Goal: Task Accomplishment & Management: Manage account settings

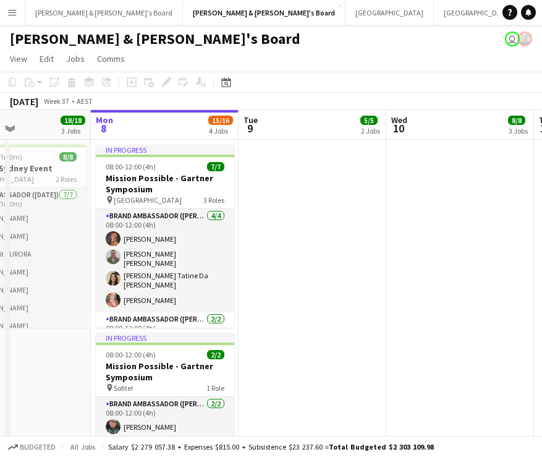
drag, startPoint x: 342, startPoint y: 239, endPoint x: 290, endPoint y: 250, distance: 53.1
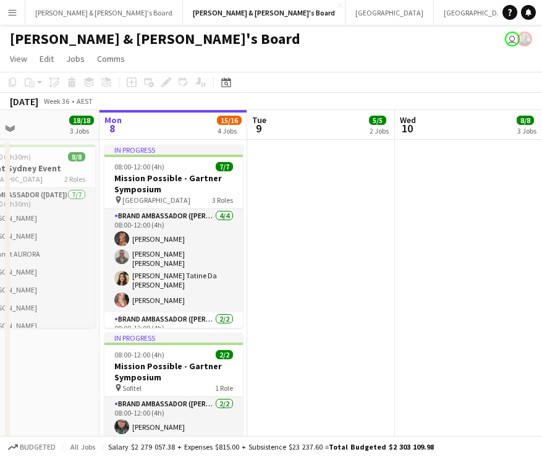
drag, startPoint x: 505, startPoint y: 248, endPoint x: 254, endPoint y: 298, distance: 256.0
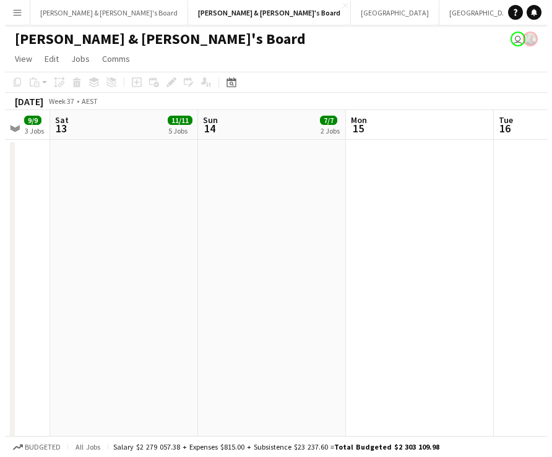
scroll to position [0, 349]
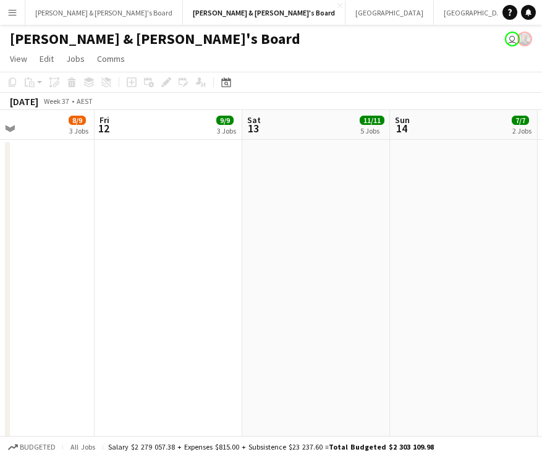
drag, startPoint x: 528, startPoint y: 282, endPoint x: 100, endPoint y: 340, distance: 432.4
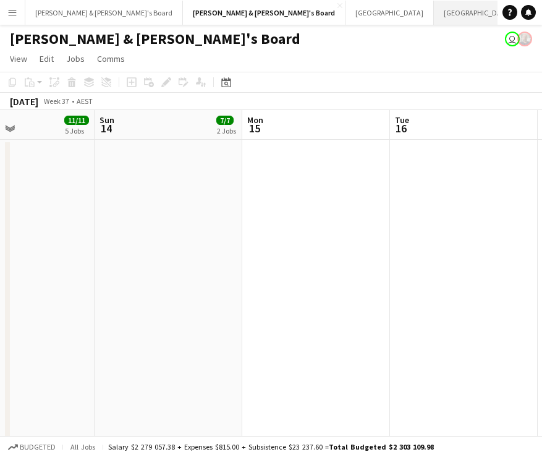
click at [434, 11] on button "Sydney Close" at bounding box center [478, 13] width 88 height 24
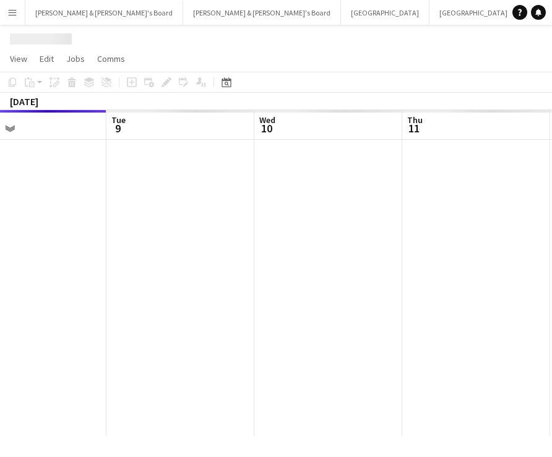
drag, startPoint x: 435, startPoint y: 307, endPoint x: 248, endPoint y: 311, distance: 187.4
click at [248, 311] on app-calendar-viewport "Fri 5 Sat 6 Sun 7 Mon 8 Tue 9 Wed 10 Thu 11 Fri 12 Sat 13" at bounding box center [276, 273] width 552 height 326
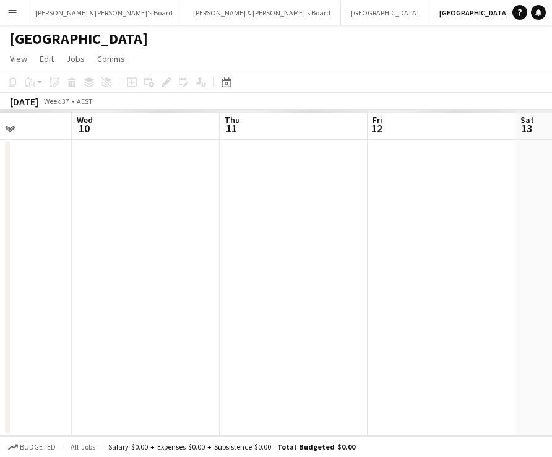
drag, startPoint x: 376, startPoint y: 304, endPoint x: 202, endPoint y: 327, distance: 176.0
click at [202, 327] on app-calendar-viewport "Sat 6 Sun 7 Mon 8 Tue 9 Wed 10 Thu 11 Fri 12 Sat 13 Sun 14" at bounding box center [276, 273] width 552 height 326
drag, startPoint x: 469, startPoint y: 305, endPoint x: 17, endPoint y: 336, distance: 453.1
click at [0, 343] on app-calendar-viewport "Sat 6 Sun 7 Mon 8 Tue 9 Wed 10 Thu 11 Fri 12 Sat 13 Sun 14" at bounding box center [276, 273] width 552 height 326
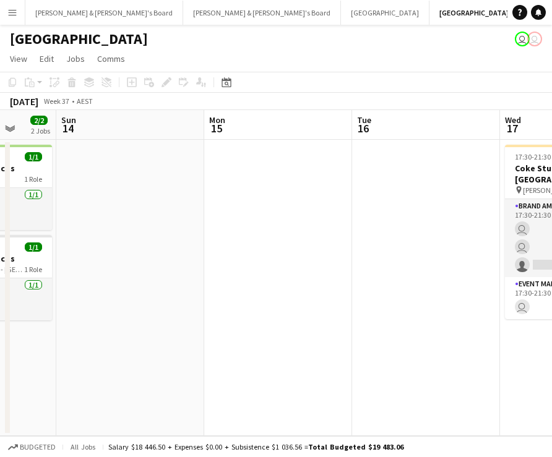
drag, startPoint x: 304, startPoint y: 299, endPoint x: 278, endPoint y: 302, distance: 25.5
click at [278, 302] on app-calendar-viewport "Wed 10 Thu 11 Fri 12 2/2 2 Jobs Sat 13 2/2 2 Jobs Sun 14 Mon 15 Tue 16 Wed 17 3…" at bounding box center [276, 273] width 552 height 326
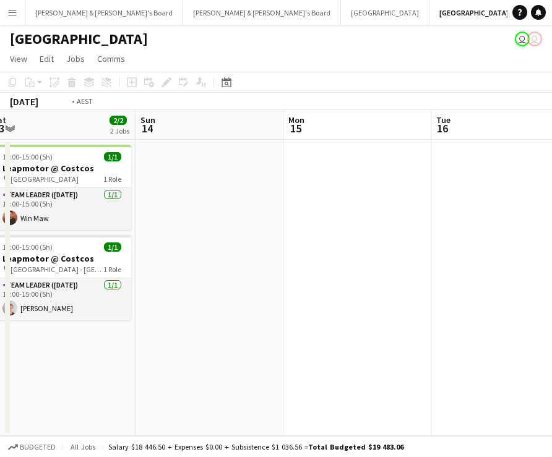
drag, startPoint x: 506, startPoint y: 294, endPoint x: 165, endPoint y: 323, distance: 343.3
click at [142, 331] on app-calendar-viewport "Wed 10 Thu 11 Fri 12 2/2 2 Jobs Sat 13 2/2 2 Jobs Sun 14 Mon 15 Tue 16 Wed 17 3…" at bounding box center [276, 273] width 552 height 326
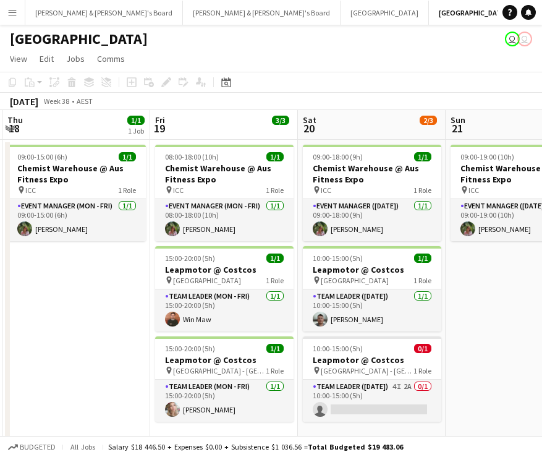
click at [7, 325] on div "Mon 15 Tue 16 Wed 17 3/4 1 Job Thu 18 1/1 1 Job Fri 19 3/3 3 Jobs Sat 20 2/3 3 …" at bounding box center [271, 280] width 542 height 340
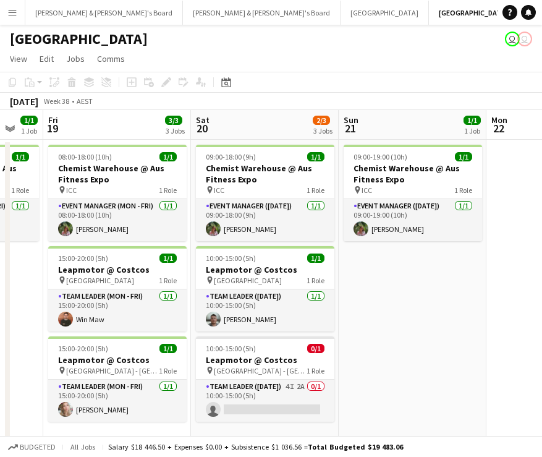
drag, startPoint x: 355, startPoint y: 305, endPoint x: 100, endPoint y: 341, distance: 257.4
click at [100, 341] on app-calendar-viewport "Tue 16 Wed 17 3/4 1 Job Thu 18 1/1 1 Job Fri 19 3/3 3 Jobs Sat 20 2/3 3 Jobs Su…" at bounding box center [271, 382] width 542 height 545
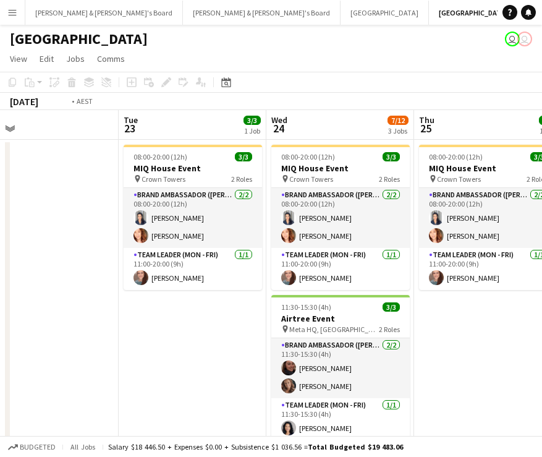
drag, startPoint x: 209, startPoint y: 348, endPoint x: 103, endPoint y: 359, distance: 106.3
click at [96, 363] on app-calendar-viewport "Fri 19 3/3 3 Jobs Sat 20 2/3 3 Jobs Sun 21 1/1 1 Job Mon 22 Tue 23 3/3 1 Job We…" at bounding box center [271, 382] width 542 height 545
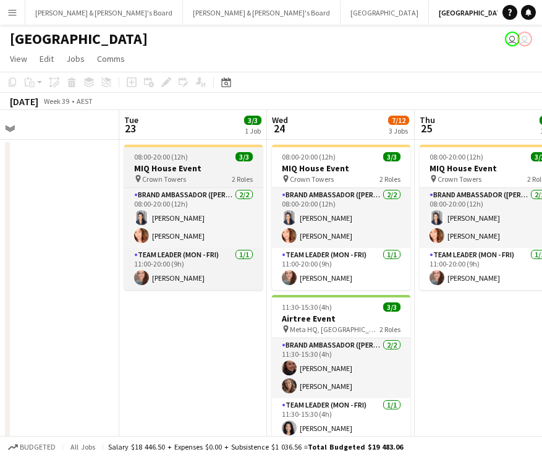
click at [200, 167] on h3 "MIQ House Event" at bounding box center [193, 168] width 139 height 11
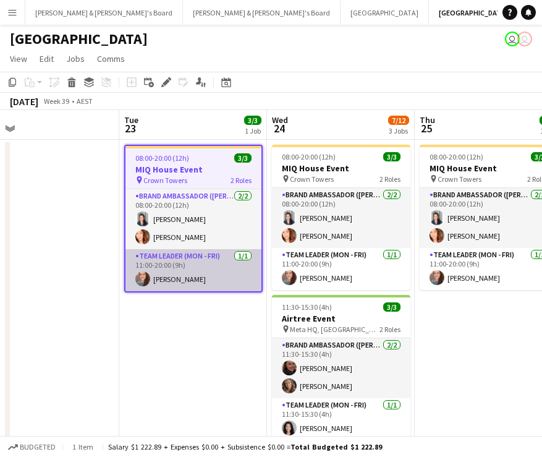
click at [184, 281] on app-card-role "Team Leader (Mon - Fri) [DATE] 11:00-20:00 (9h) [PERSON_NAME]" at bounding box center [194, 270] width 136 height 42
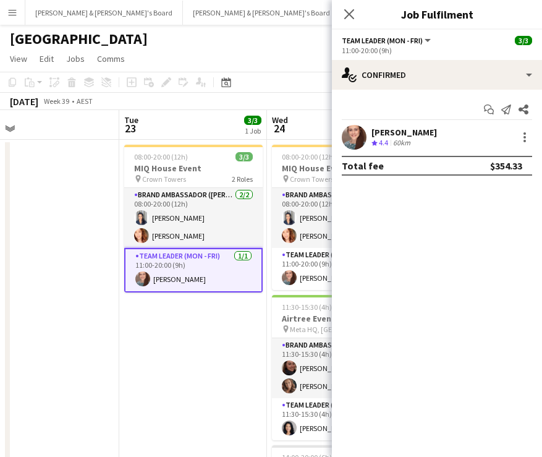
click at [411, 132] on div "[PERSON_NAME]" at bounding box center [405, 132] width 66 height 11
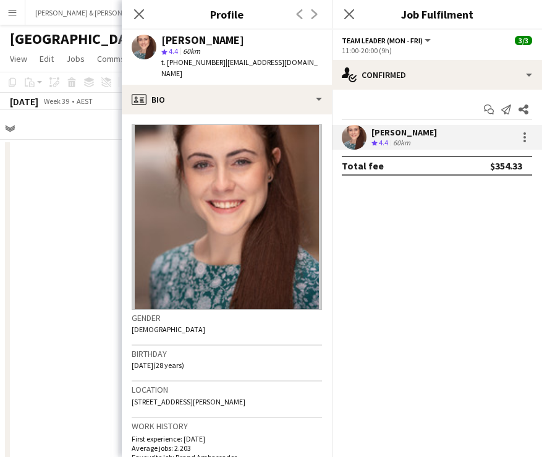
click at [197, 38] on div "[PERSON_NAME]" at bounding box center [202, 40] width 83 height 11
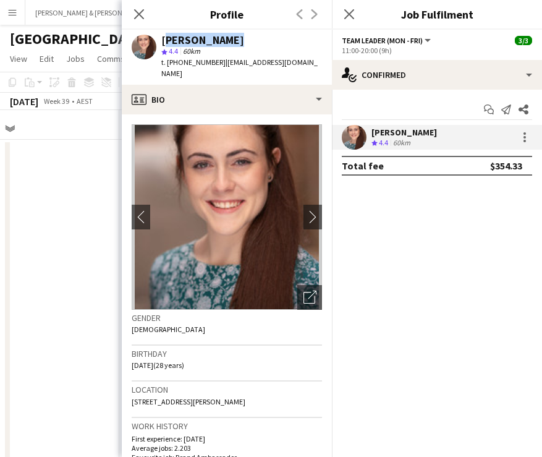
click at [197, 38] on div "[PERSON_NAME]" at bounding box center [202, 40] width 83 height 11
copy div "[PERSON_NAME]"
click at [189, 60] on span "t. [PHONE_NUMBER]" at bounding box center [193, 62] width 64 height 9
copy span "61413324889"
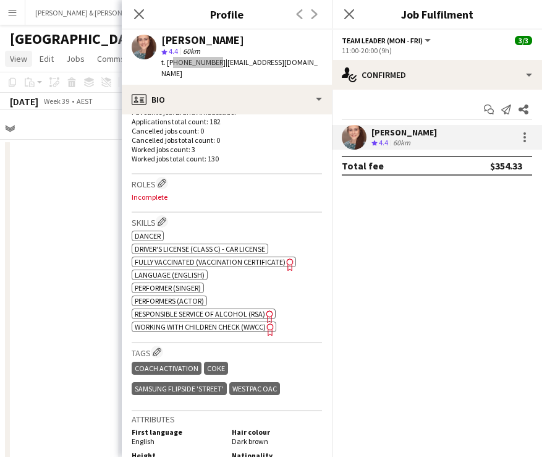
scroll to position [369, 0]
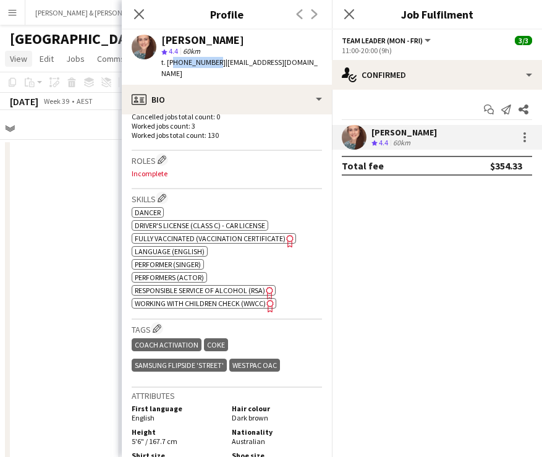
click at [147, 11] on div "Close pop-in" at bounding box center [139, 14] width 35 height 28
drag, startPoint x: 14, startPoint y: 58, endPoint x: 140, endPoint y: 14, distance: 133.2
click at [140, 14] on div "Close pop-in" at bounding box center [139, 14] width 35 height 28
click at [140, 14] on icon at bounding box center [139, 14] width 12 height 12
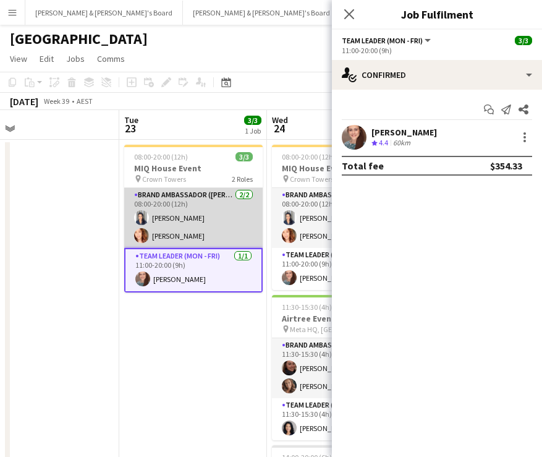
click at [179, 207] on app-card-role "Brand Ambassador (Mon - Fri) 2/2 08:00-20:00 (12h) Vanessa Flauzino Mel Goh" at bounding box center [193, 218] width 139 height 60
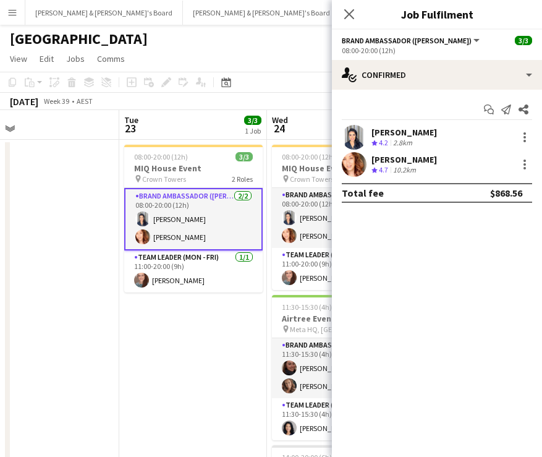
click at [407, 124] on div "Start chat Send notification Share Vanessa Flauzino Crew rating 4.2 2.8km Mel G…" at bounding box center [437, 151] width 210 height 123
click at [408, 127] on div "[PERSON_NAME]" at bounding box center [405, 132] width 66 height 11
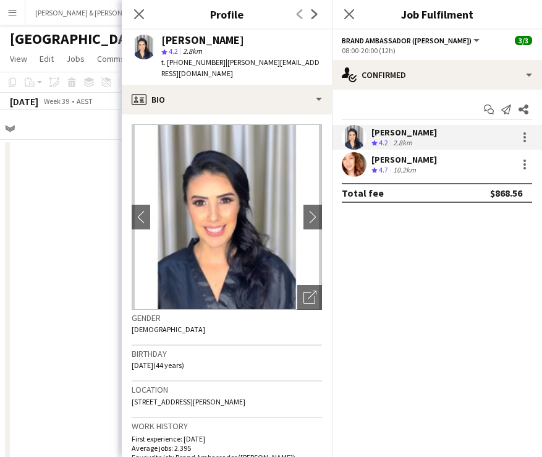
click at [172, 38] on div "[PERSON_NAME]" at bounding box center [202, 40] width 83 height 11
click at [172, 39] on div "[PERSON_NAME]" at bounding box center [202, 40] width 83 height 11
copy div "[PERSON_NAME]"
click at [192, 62] on span "t. +61451050458" at bounding box center [193, 62] width 64 height 9
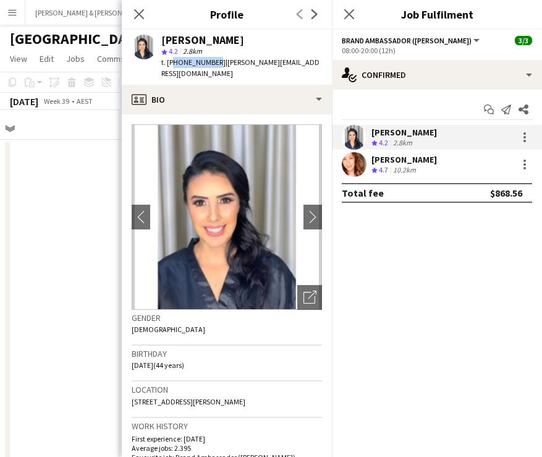
click at [192, 62] on span "t. +61451050458" at bounding box center [193, 62] width 64 height 9
copy span "61451050458"
click at [430, 152] on div "Vanessa Flauzino Crew rating 4.2 2.8km Mel Goh Crew rating 4.7 10.2km" at bounding box center [437, 151] width 210 height 52
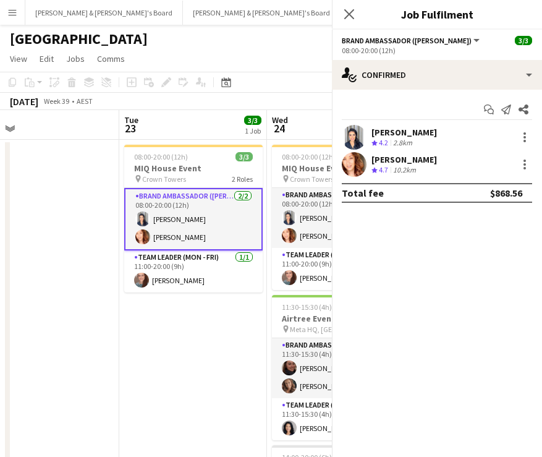
click at [429, 165] on div "Mel Goh Crew rating 4.7 10.2km" at bounding box center [437, 164] width 210 height 25
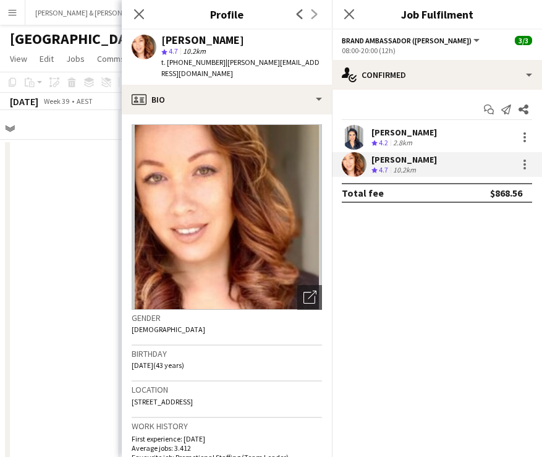
click at [177, 58] on span "t. +61413403673" at bounding box center [193, 62] width 64 height 9
click at [176, 58] on span "t. +61413403673" at bounding box center [193, 62] width 64 height 9
copy span "61413403673"
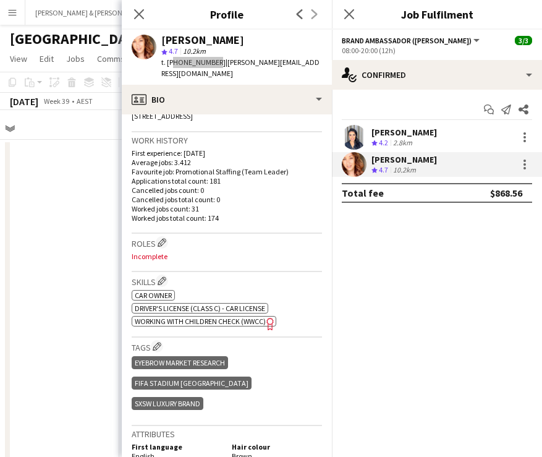
scroll to position [374, 0]
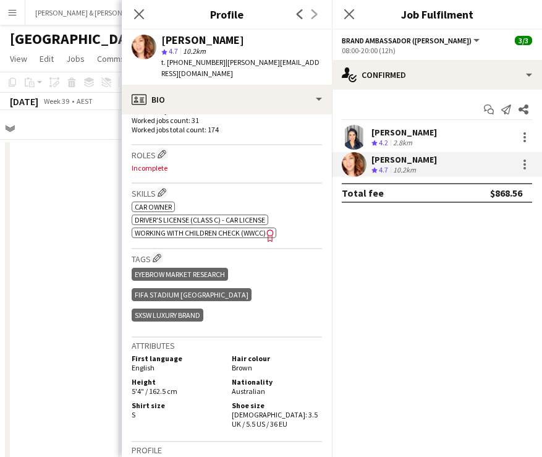
click at [463, 145] on div "Vanessa Flauzino Crew rating 4.2 2.8km" at bounding box center [437, 137] width 210 height 25
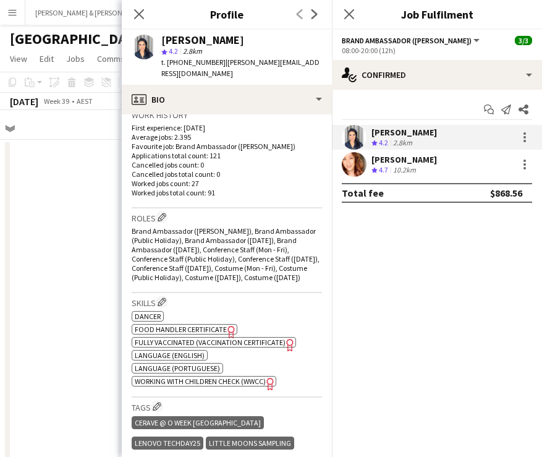
scroll to position [430, 0]
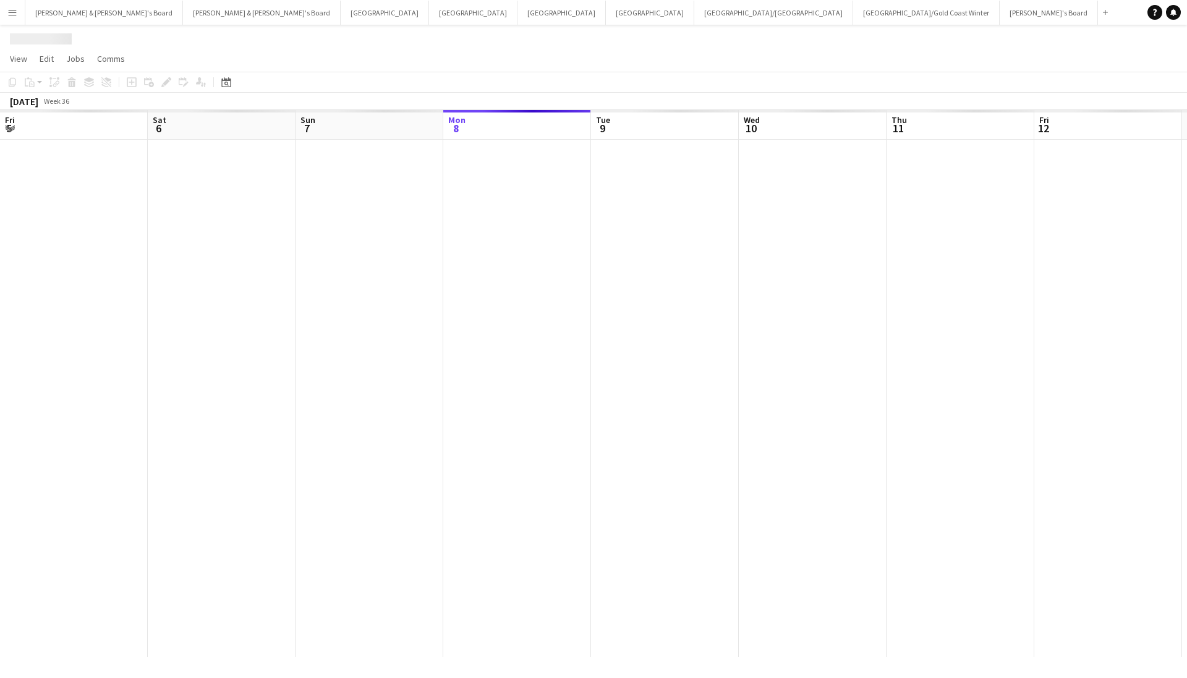
scroll to position [0, 296]
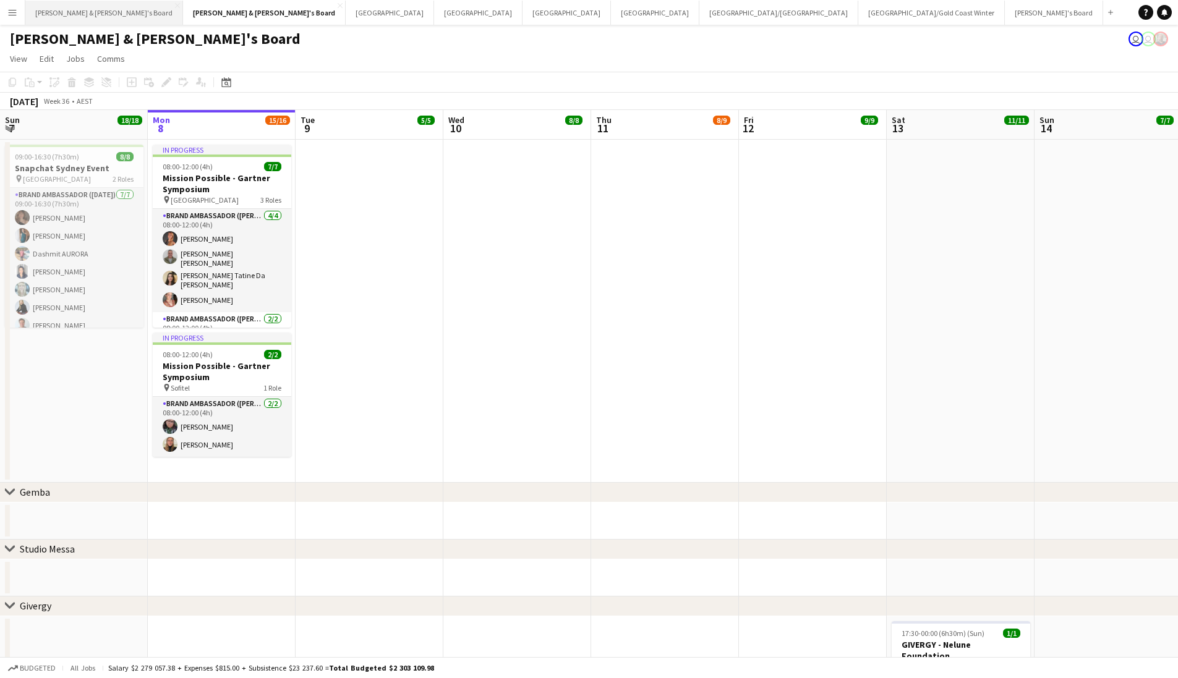
click at [81, 12] on button "[PERSON_NAME] & [PERSON_NAME]'s Board Close" at bounding box center [104, 13] width 158 height 24
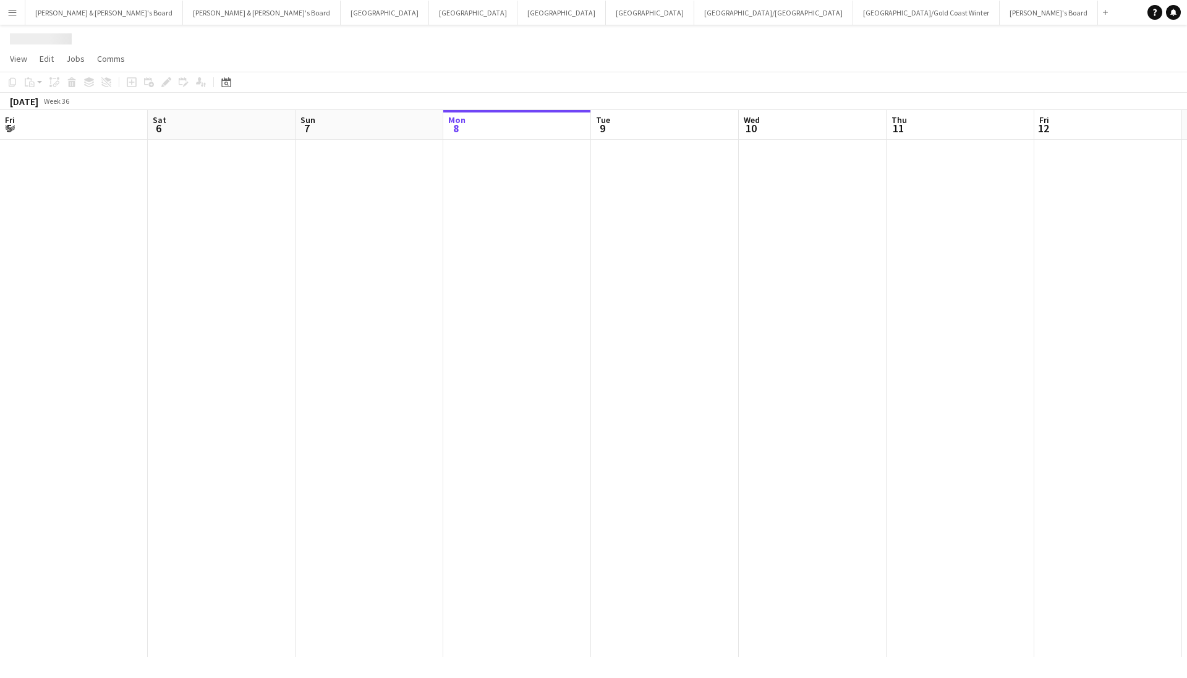
scroll to position [0, 296]
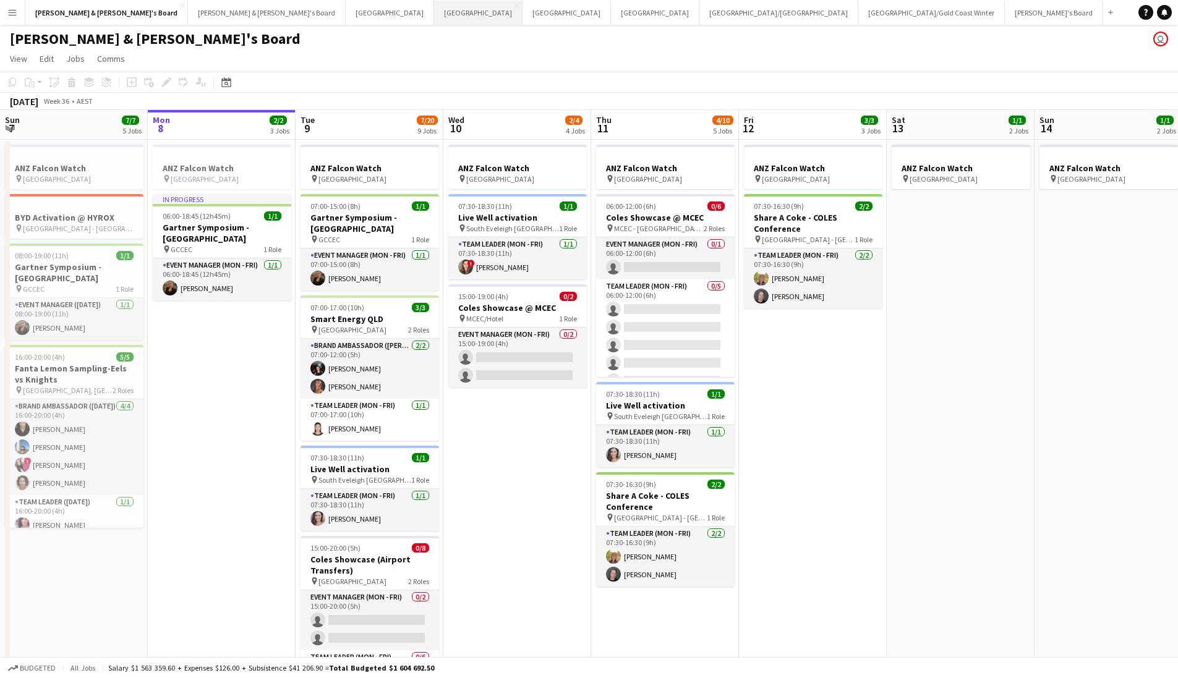
click at [434, 16] on button "Sydney Close" at bounding box center [478, 13] width 88 height 24
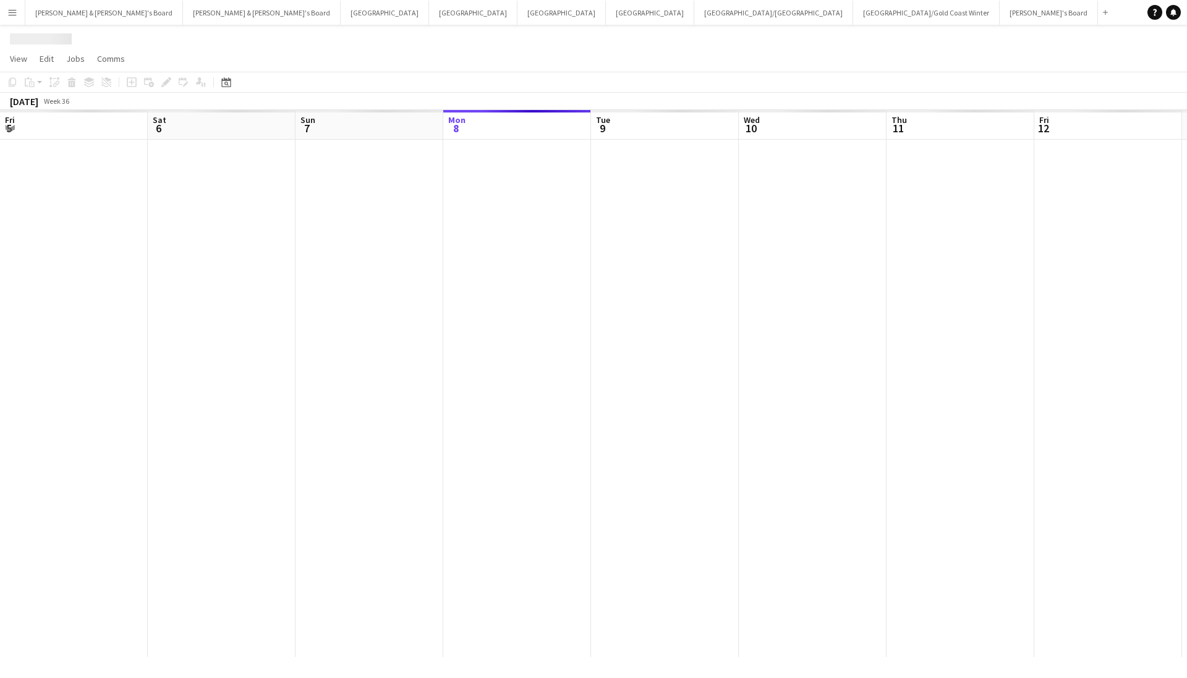
scroll to position [0, 296]
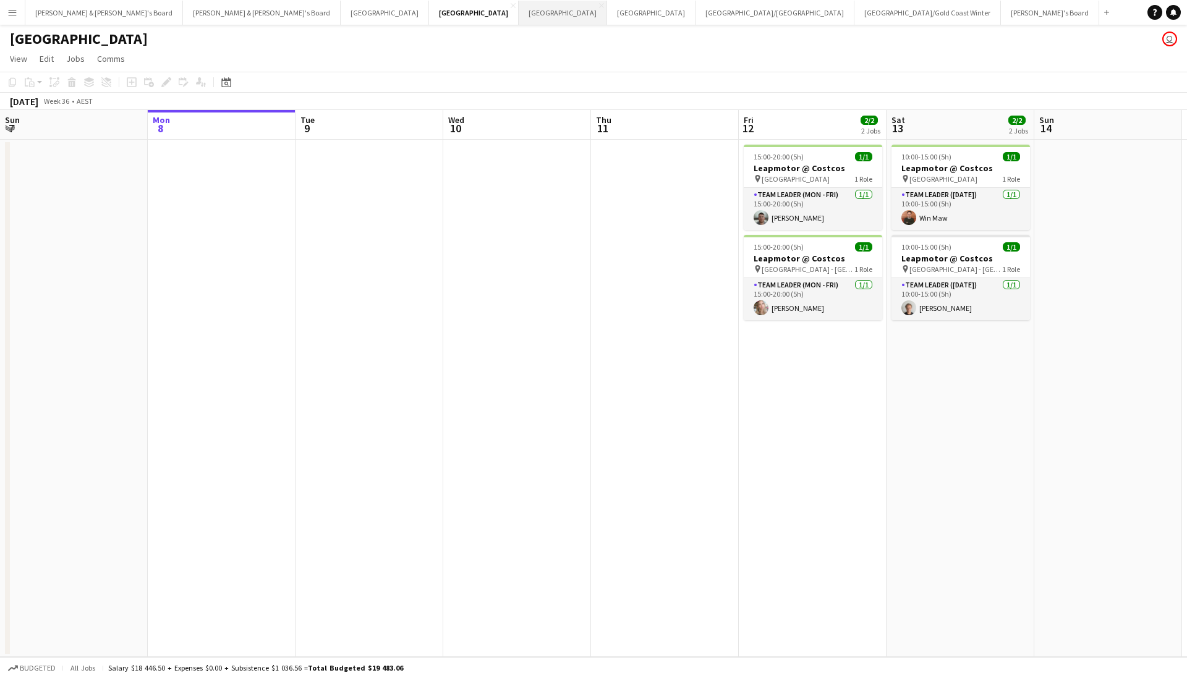
click at [519, 23] on button "Adelaide Close" at bounding box center [563, 13] width 88 height 24
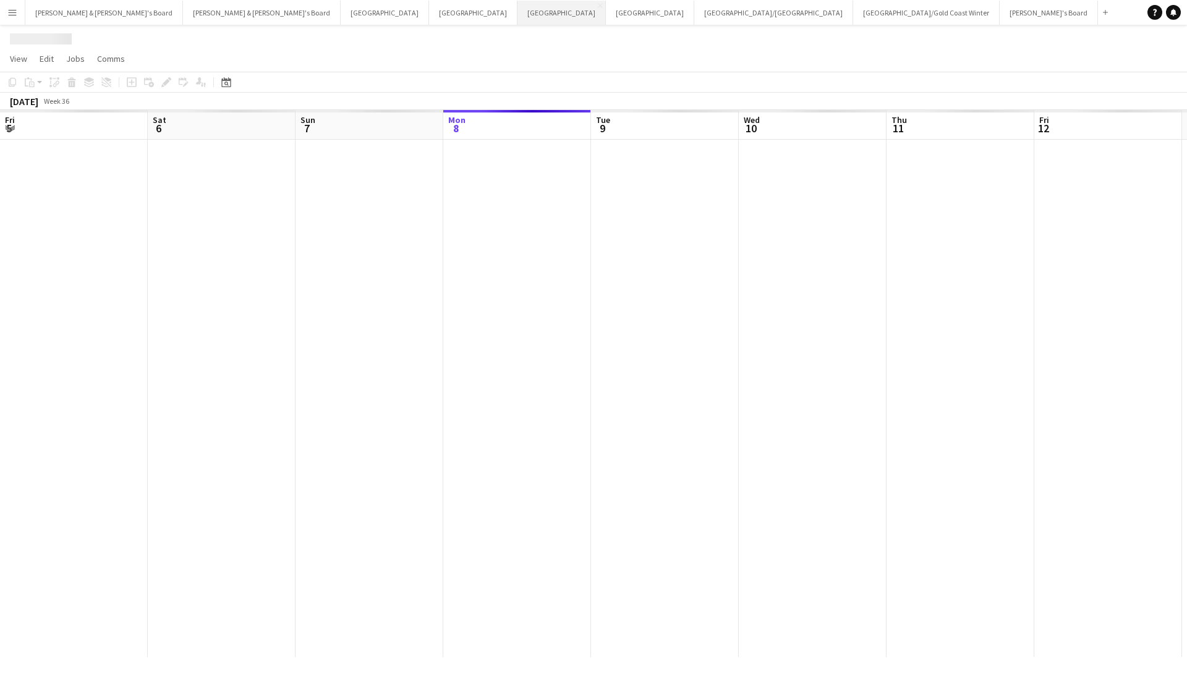
scroll to position [0, 296]
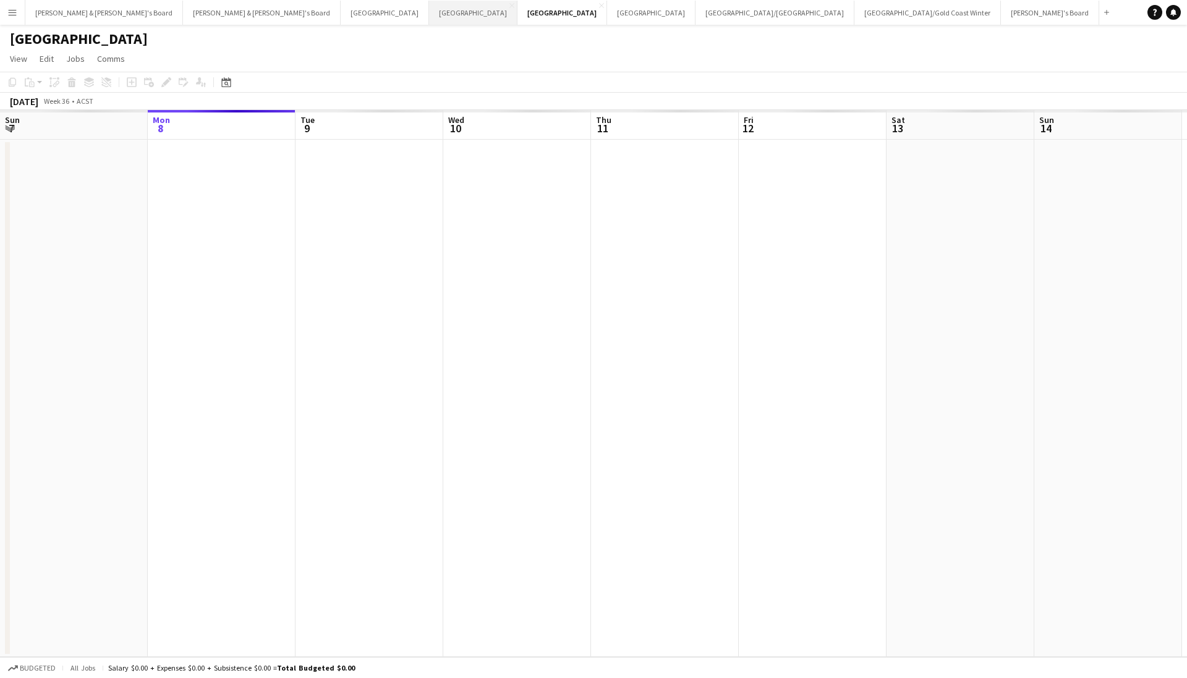
click at [429, 24] on button "Sydney Close" at bounding box center [473, 13] width 88 height 24
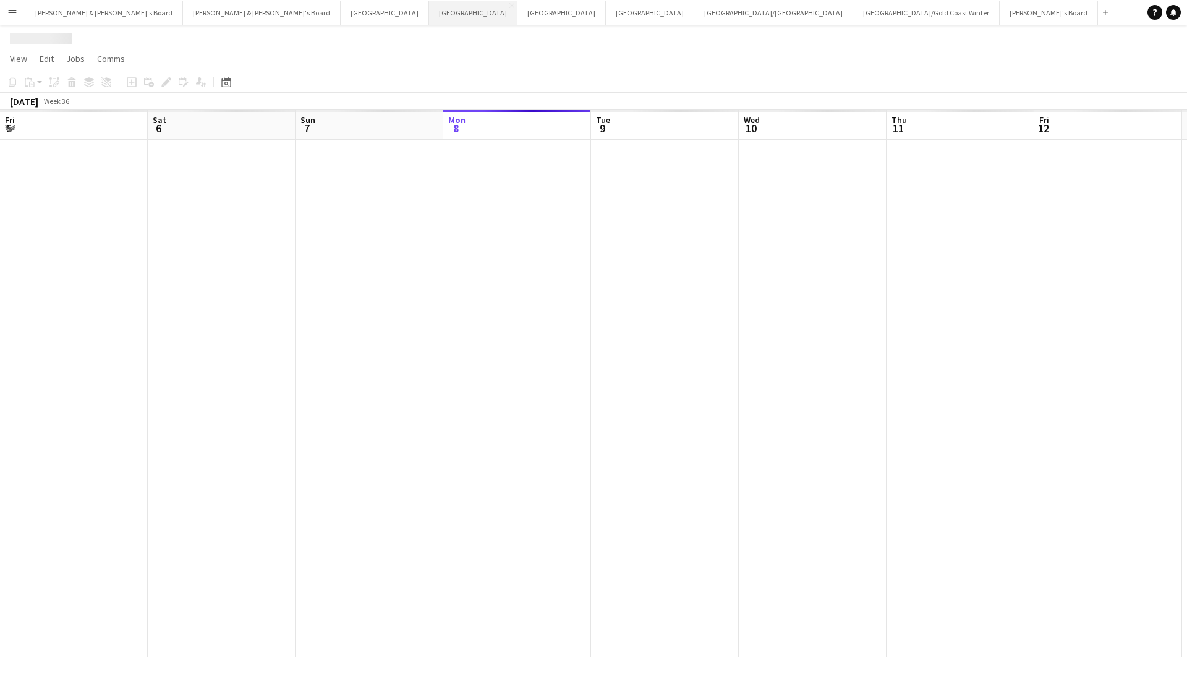
scroll to position [0, 296]
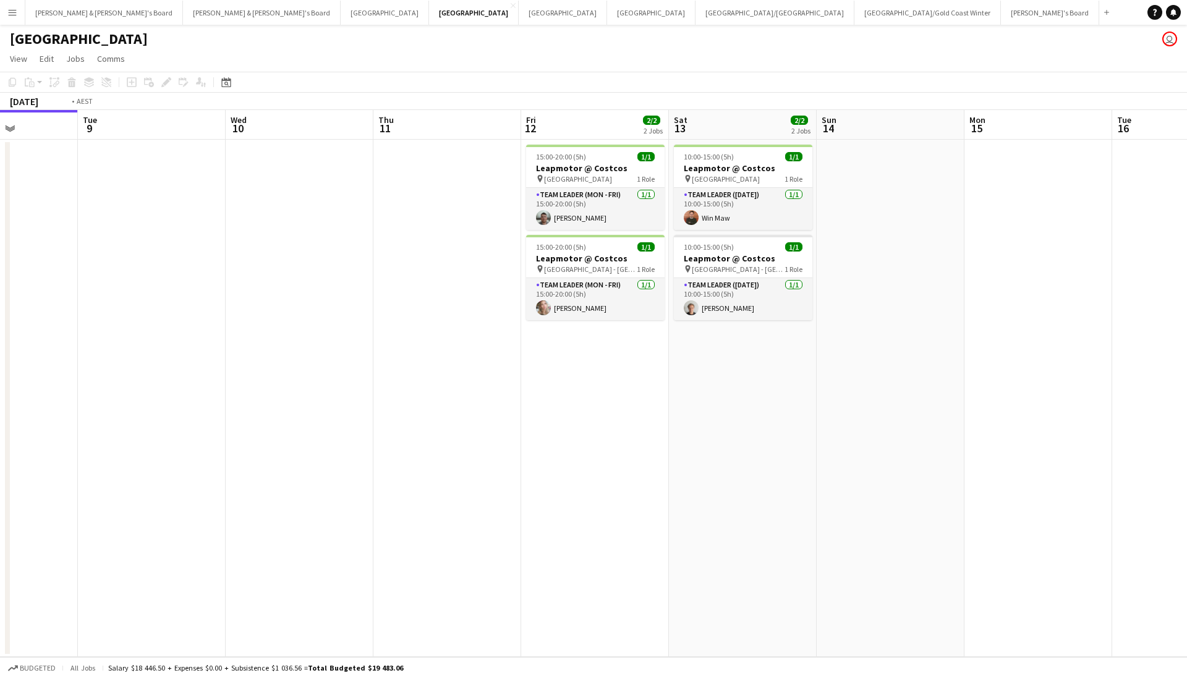
drag, startPoint x: 580, startPoint y: 210, endPoint x: 66, endPoint y: 229, distance: 514.3
click at [66, 229] on app-calendar-viewport "Fri 5 2/2 2 Jobs Sat 6 Sun 7 Mon 8 Tue 9 Wed 10 Thu 11 Fri 12 2/2 2 Jobs Sat 13…" at bounding box center [593, 383] width 1187 height 547
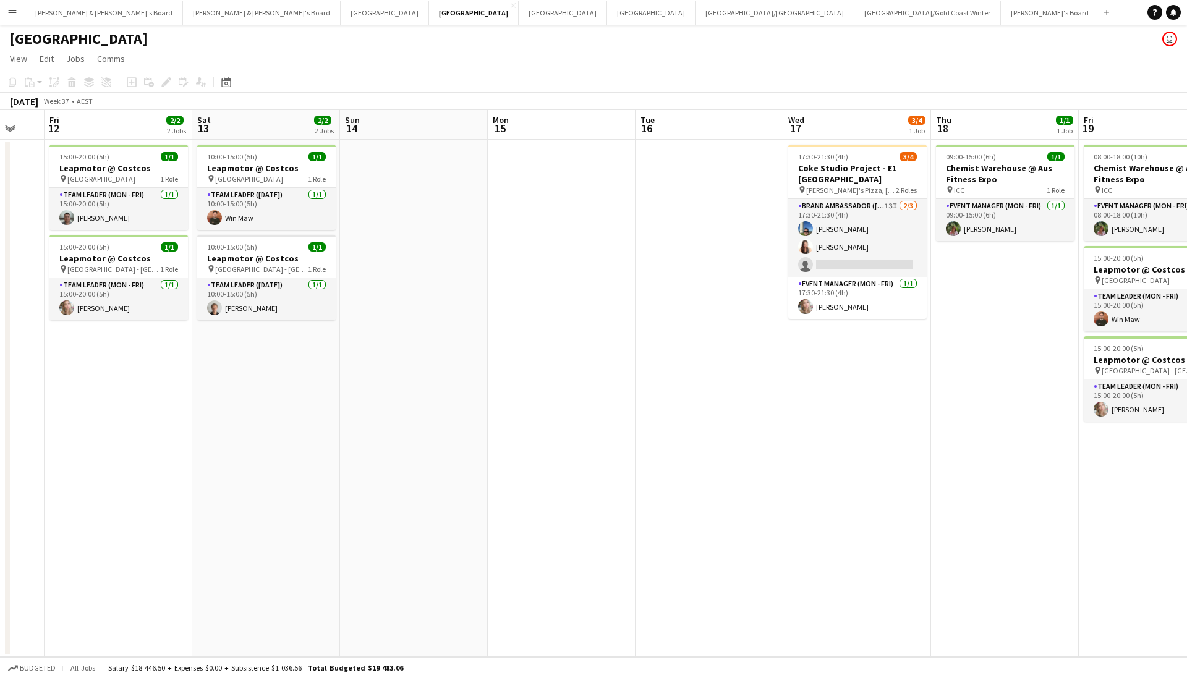
drag, startPoint x: 515, startPoint y: 295, endPoint x: 342, endPoint y: 278, distance: 174.0
click at [248, 294] on app-calendar-viewport "Mon 8 Tue 9 Wed 10 Thu 11 Fri 12 2/2 2 Jobs Sat 13 2/2 2 Jobs Sun 14 Mon 15 Tue…" at bounding box center [593, 383] width 1187 height 547
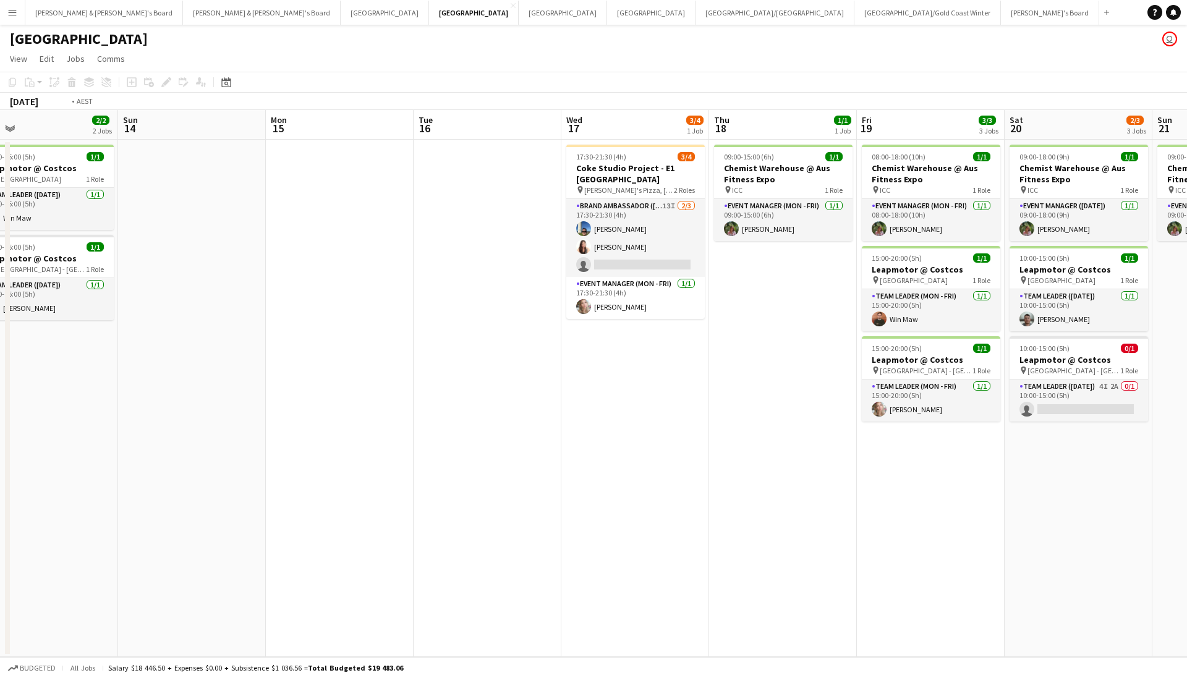
scroll to position [0, 450]
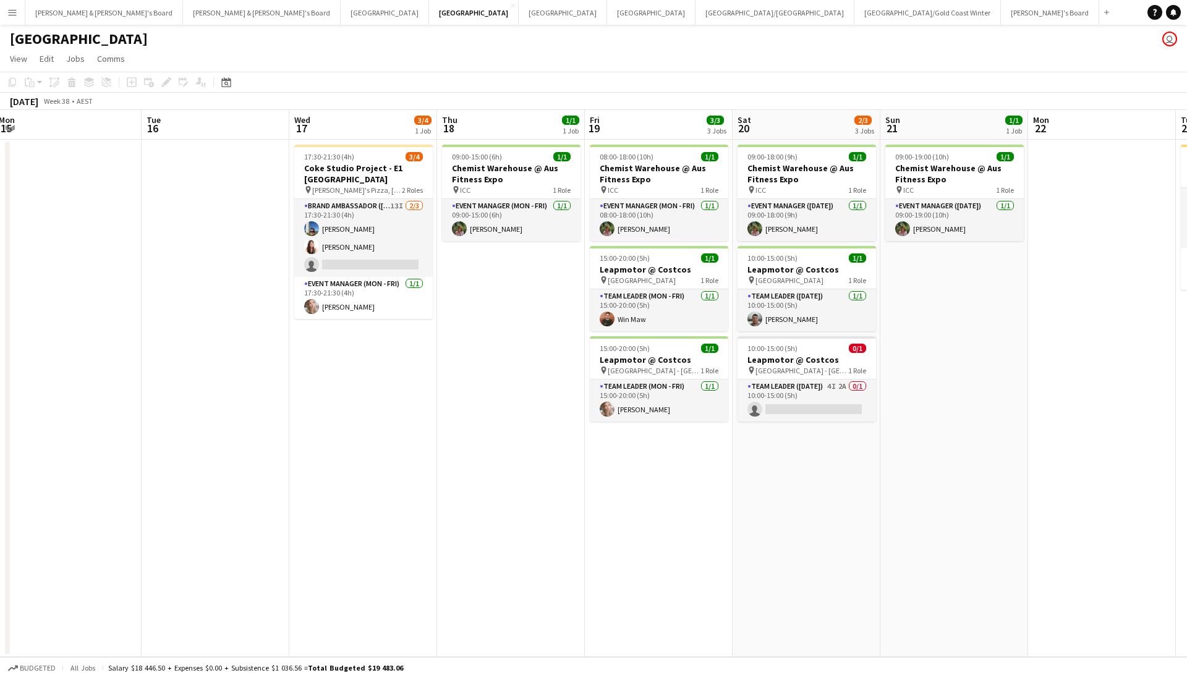
click at [473, 403] on app-calendar-viewport "Fri 12 2/2 2 Jobs Sat 13 2/2 2 Jobs Sun 14 Mon 15 Tue 16 Wed 17 3/4 1 Job Thu 1…" at bounding box center [593, 383] width 1187 height 547
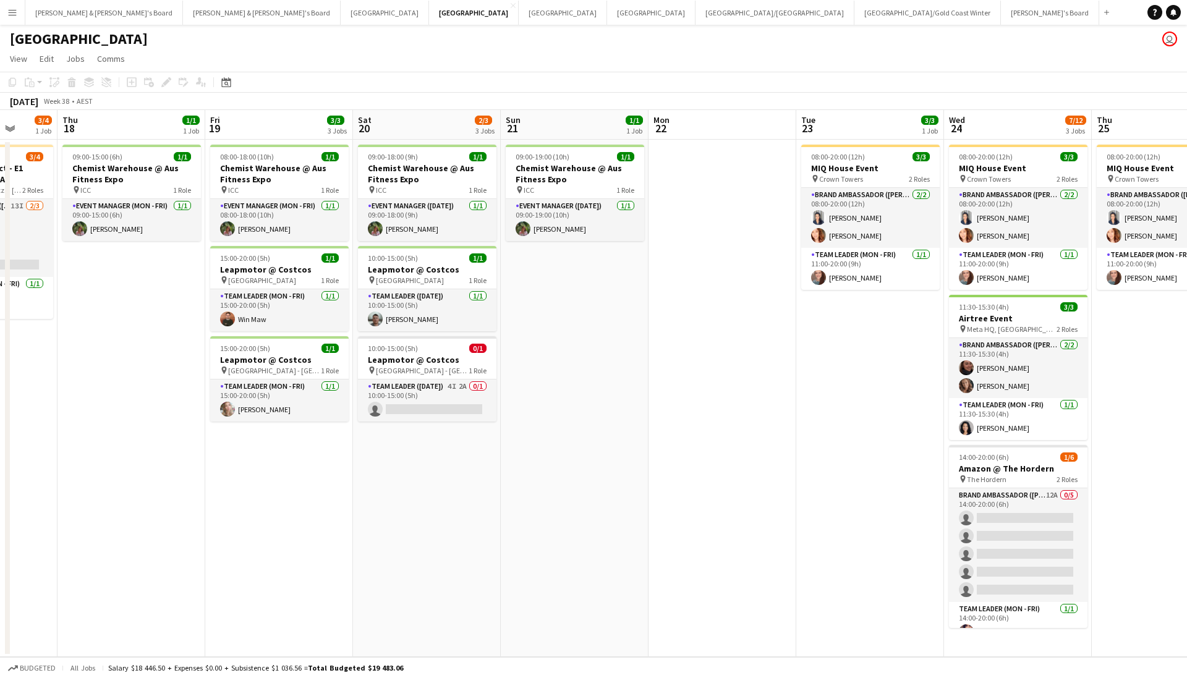
drag, startPoint x: 978, startPoint y: 374, endPoint x: 599, endPoint y: 432, distance: 383.4
click at [599, 432] on app-calendar-viewport "Mon 15 Tue 16 Wed 17 3/4 1 Job Thu 18 1/1 1 Job Fri 19 3/3 3 Jobs Sat 20 2/3 3 …" at bounding box center [593, 383] width 1187 height 547
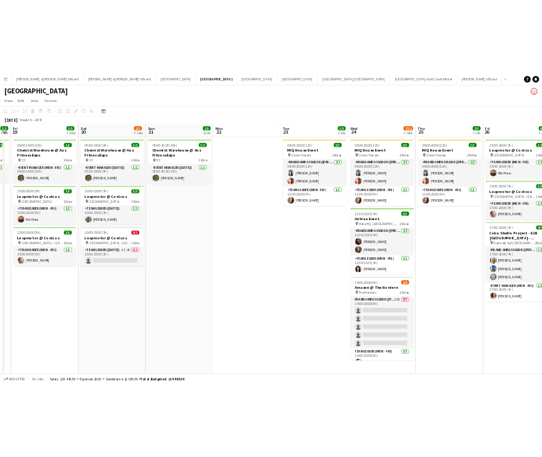
scroll to position [0, 435]
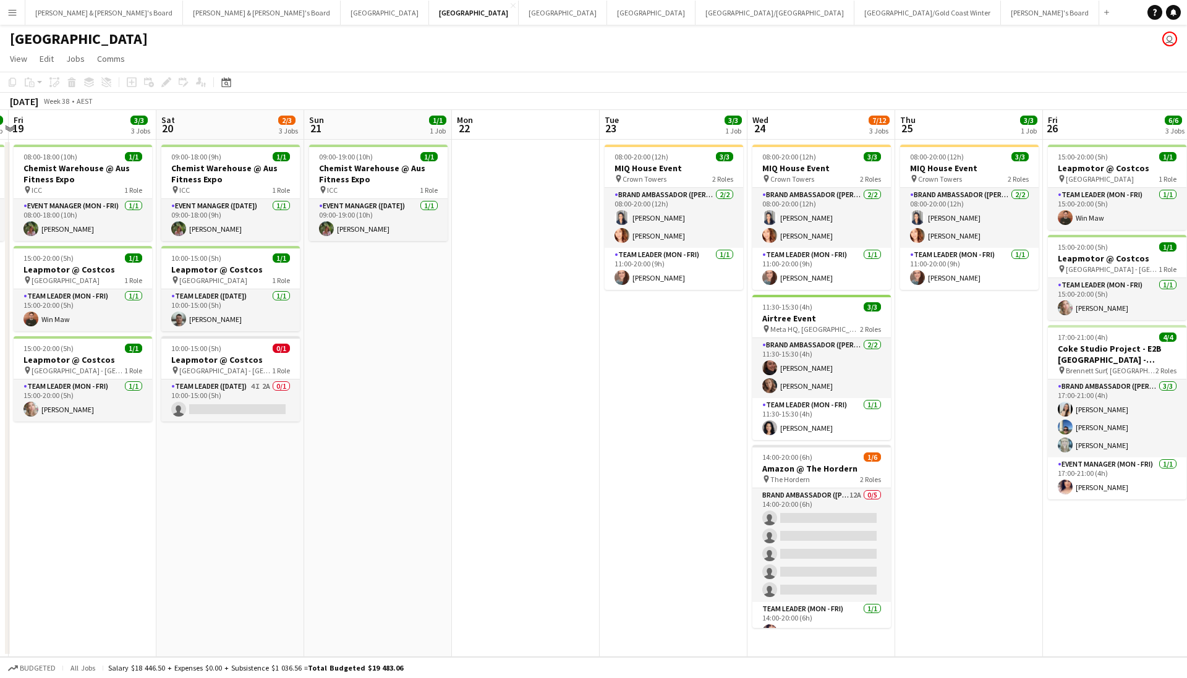
drag, startPoint x: 713, startPoint y: 393, endPoint x: 517, endPoint y: 419, distance: 197.7
click at [517, 419] on app-calendar-viewport "Tue 16 Wed 17 3/4 1 Job Thu 18 1/1 1 Job Fri 19 3/3 3 Jobs Sat 20 2/3 3 Jobs Su…" at bounding box center [593, 383] width 1187 height 547
click at [696, 234] on app-card-role "Brand Ambassador (Mon - Fri) 2/2 08:00-20:00 (12h) Vanessa Flauzino Mel Goh" at bounding box center [674, 218] width 139 height 60
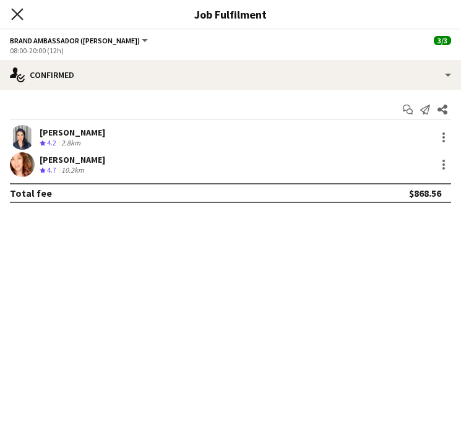
click at [21, 17] on icon "Close pop-in" at bounding box center [17, 14] width 12 height 12
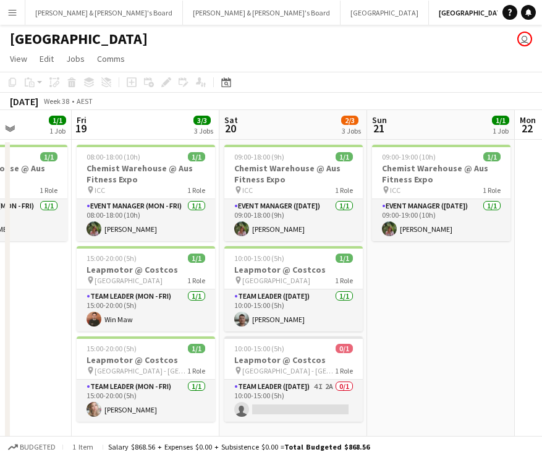
drag, startPoint x: 438, startPoint y: 315, endPoint x: 210, endPoint y: 327, distance: 228.5
click at [212, 328] on app-calendar-viewport "Tue 16 Wed 17 3/4 1 Job Thu 18 1/1 1 Job Fri 19 3/3 3 Jobs Sat 20 2/3 3 Jobs Su…" at bounding box center [271, 382] width 542 height 545
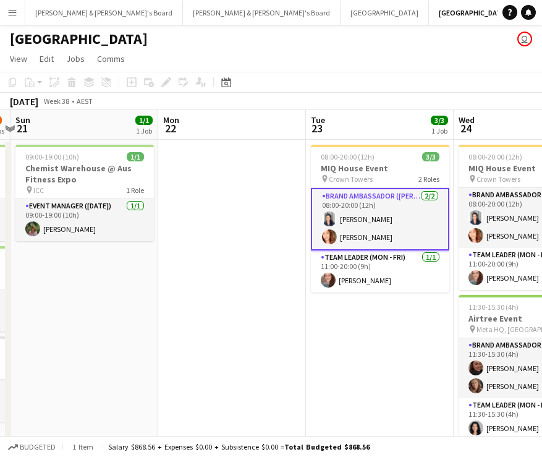
drag, startPoint x: 406, startPoint y: 330, endPoint x: 229, endPoint y: 373, distance: 182.7
click at [229, 373] on app-calendar-viewport "Thu 18 1/1 1 Job Fri 19 3/3 3 Jobs Sat 20 2/3 3 Jobs Sun 21 1/1 1 Job Mon 22 Tu…" at bounding box center [271, 382] width 542 height 545
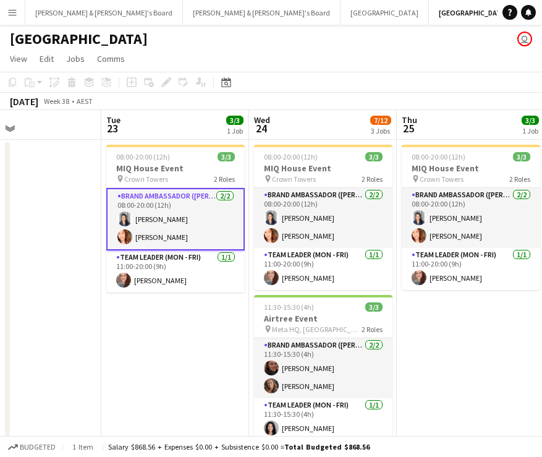
drag, startPoint x: 292, startPoint y: 342, endPoint x: 250, endPoint y: 351, distance: 42.5
click at [250, 351] on app-calendar-viewport "Fri 19 3/3 3 Jobs Sat 20 2/3 3 Jobs Sun 21 1/1 1 Job Mon 22 Tue 23 3/3 1 Job We…" at bounding box center [271, 382] width 542 height 545
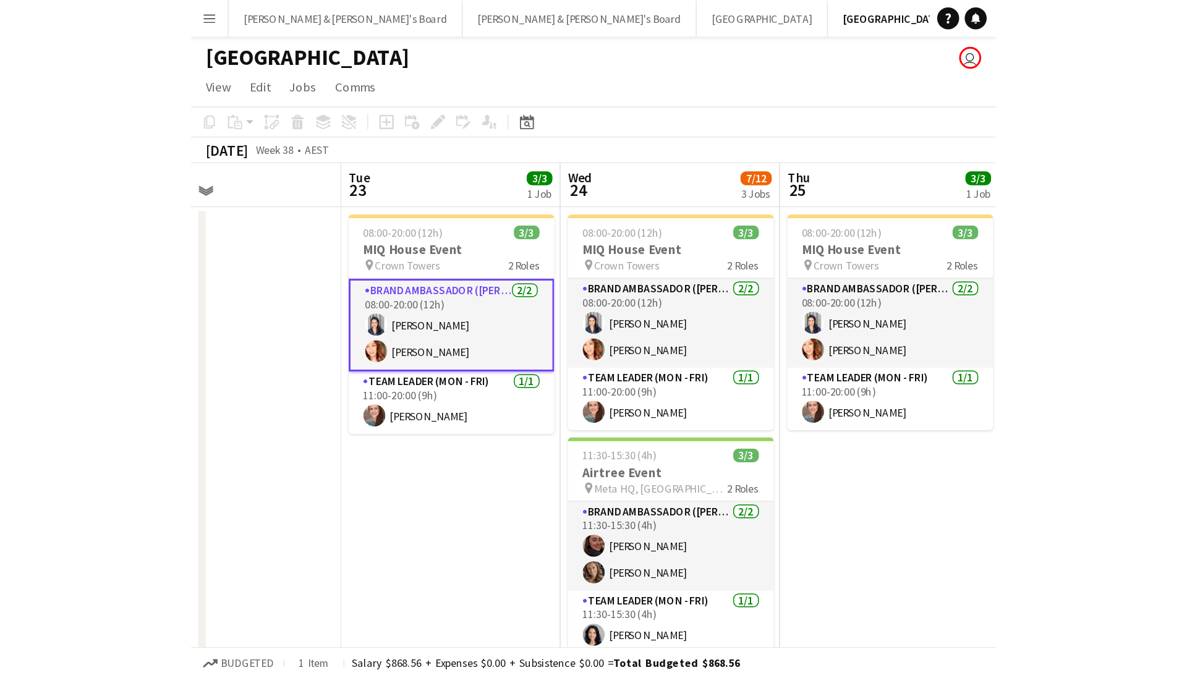
scroll to position [0, 494]
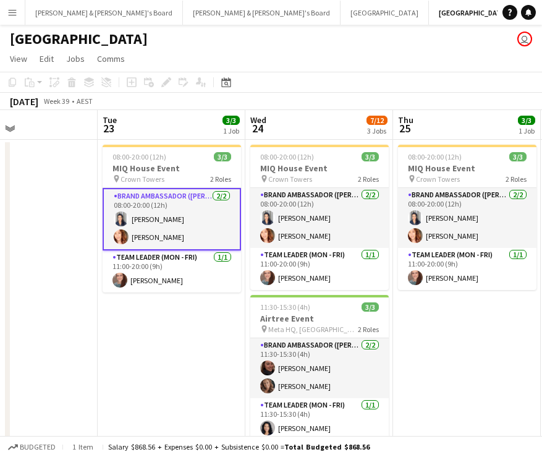
click at [230, 353] on app-date-cell "08:00-20:00 (12h) 3/3 MIQ House Event pin Crown Towers 2 Roles Brand Ambassador…" at bounding box center [172, 397] width 148 height 515
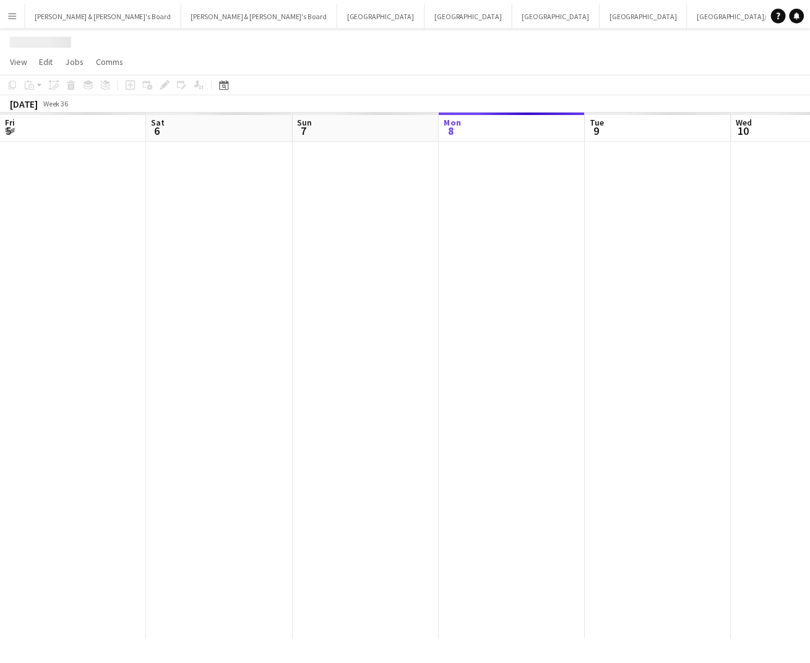
scroll to position [0, 296]
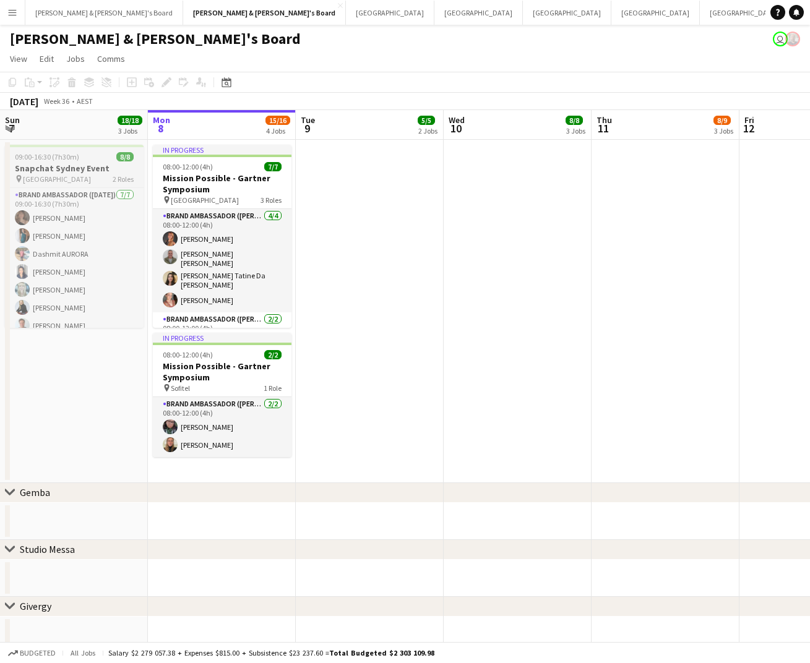
click at [93, 163] on h3 "Snapchat Sydney Event" at bounding box center [74, 168] width 139 height 11
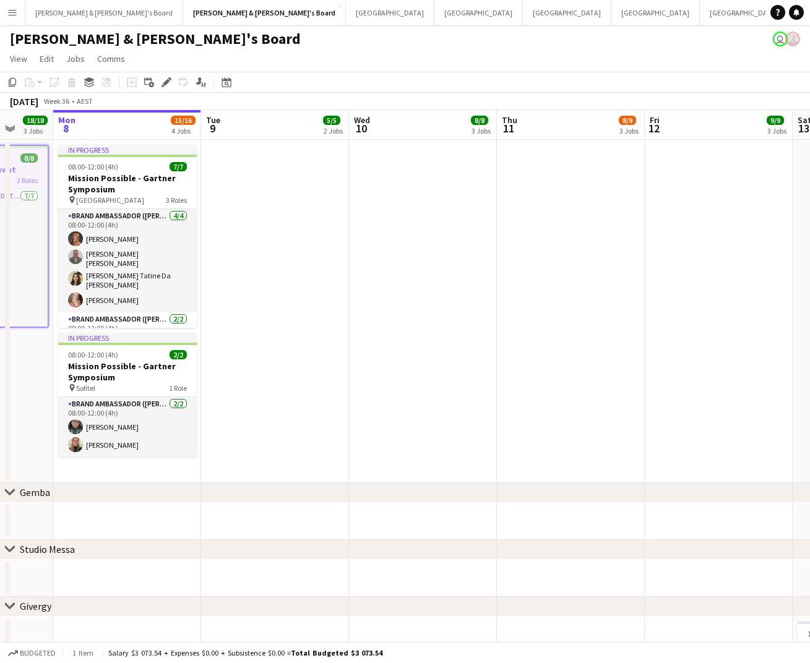
drag, startPoint x: 336, startPoint y: 293, endPoint x: 176, endPoint y: 299, distance: 160.3
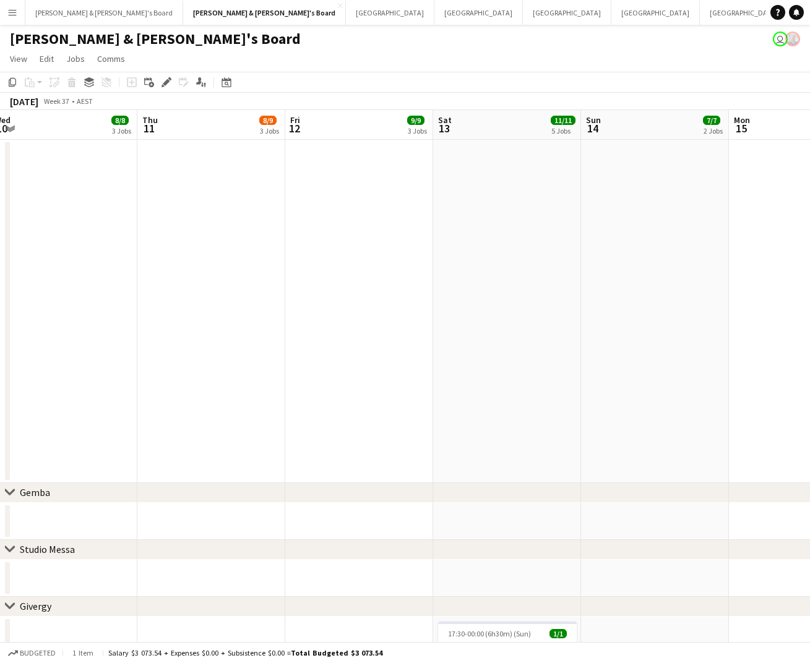
drag, startPoint x: 519, startPoint y: 355, endPoint x: 410, endPoint y: 300, distance: 122.5
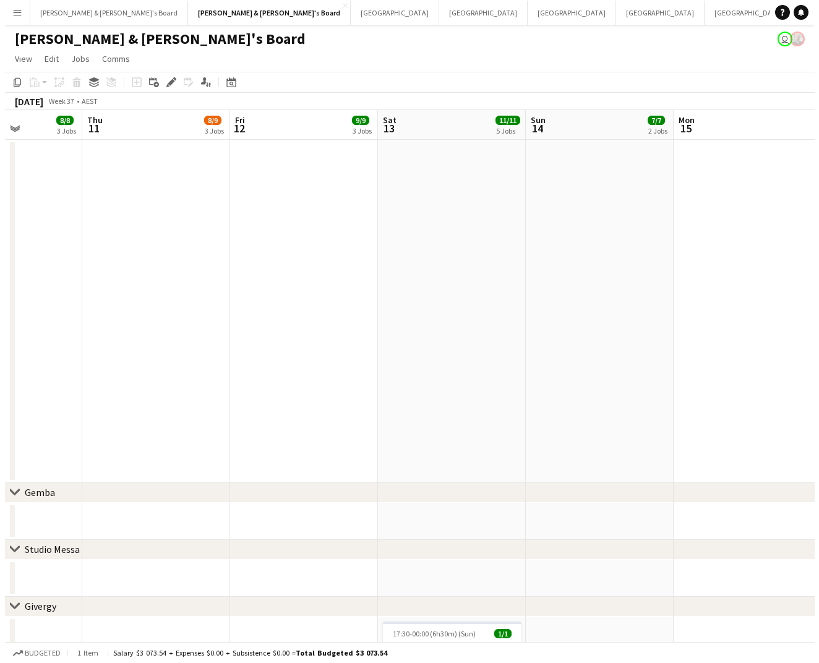
scroll to position [0, 465]
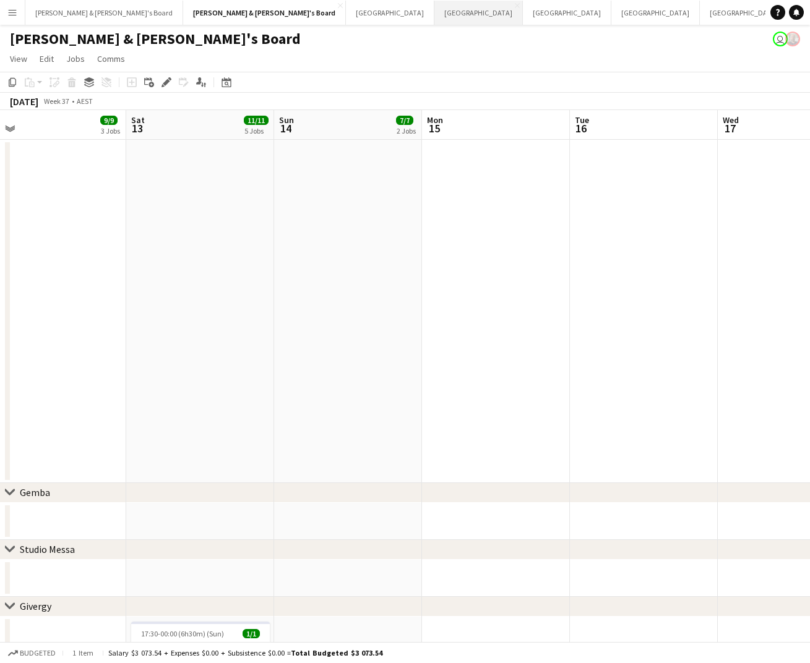
click at [434, 8] on button "Sydney Close" at bounding box center [478, 13] width 88 height 24
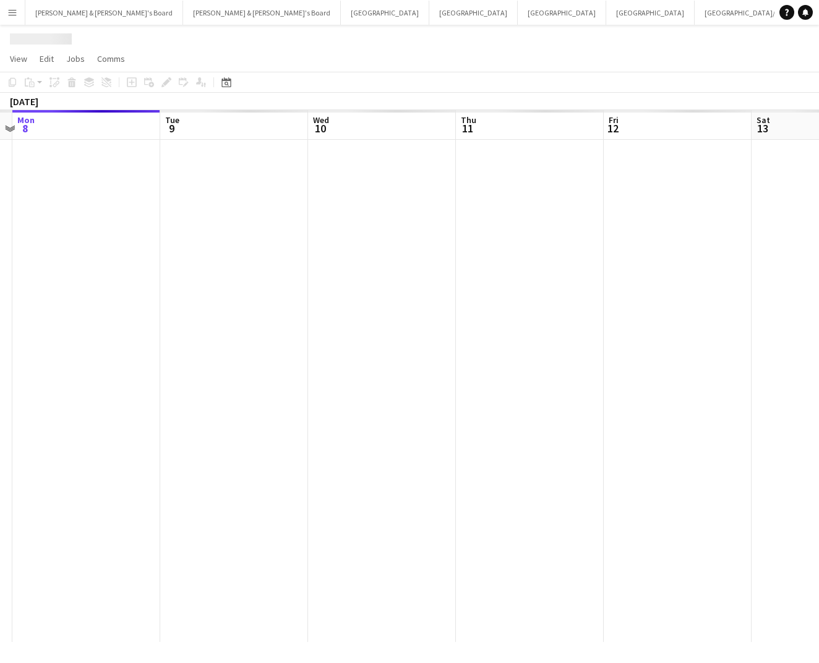
drag, startPoint x: 519, startPoint y: 317, endPoint x: 385, endPoint y: 323, distance: 133.7
click at [358, 325] on app-calendar-viewport "Fri 5 Sat 6 Sun 7 Mon 8 Tue 9 Wed 10 Thu 11 Fri 12 Sat 13 Sun 14 Mon 15" at bounding box center [409, 376] width 819 height 532
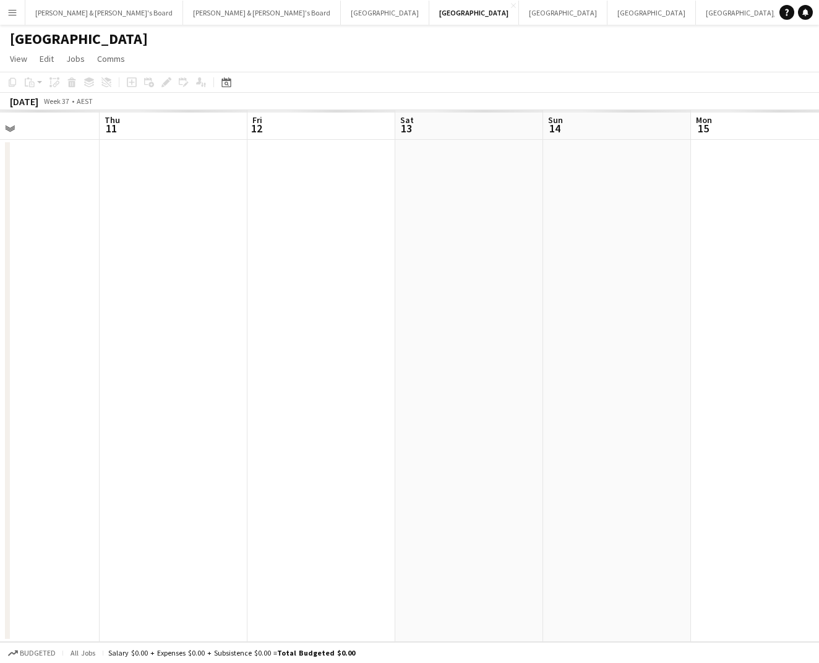
drag, startPoint x: 596, startPoint y: 306, endPoint x: 472, endPoint y: 289, distance: 124.2
click at [274, 344] on app-calendar-viewport "Mon 8 Tue 9 Wed 10 Thu 11 Fri 12 Sat 13 Sun 14 Mon 15 Tue 16 Wed 17 Thu 18" at bounding box center [409, 376] width 819 height 532
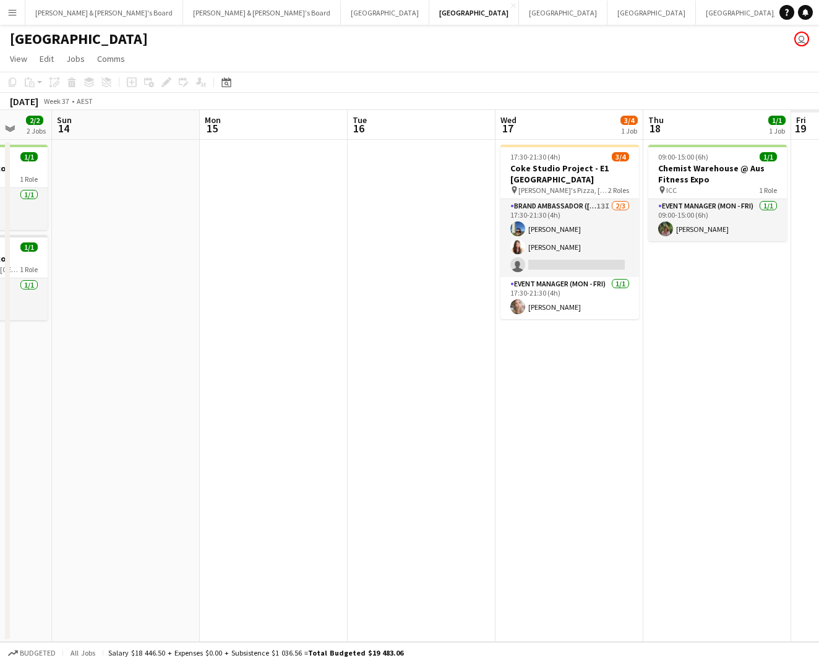
drag, startPoint x: 189, startPoint y: 452, endPoint x: 55, endPoint y: 481, distance: 136.7
click at [0, 521] on html "Menu Boards Boards Boards All jobs Status Workforce Workforce My Workforce Recr…" at bounding box center [409, 331] width 819 height 663
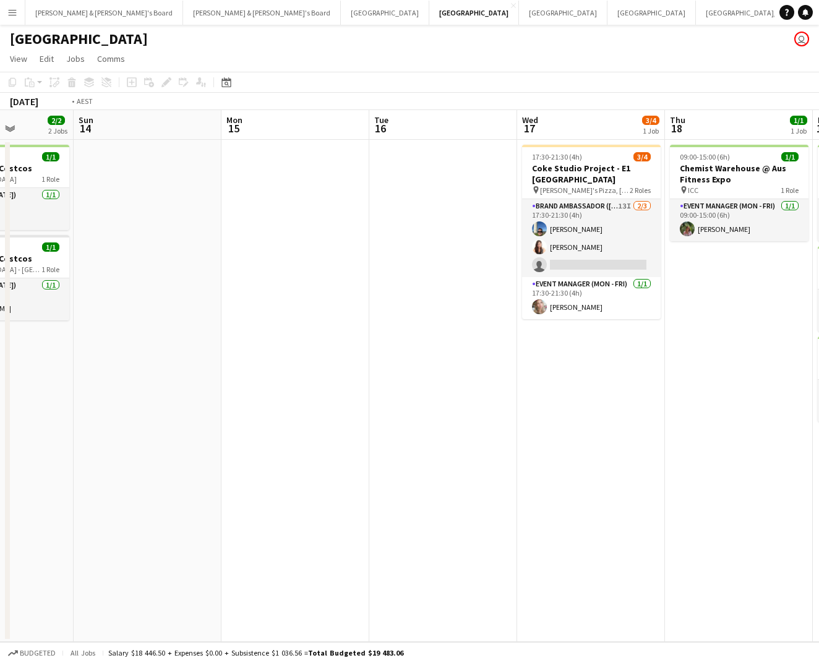
drag, startPoint x: 622, startPoint y: 480, endPoint x: 481, endPoint y: 498, distance: 142.2
click at [481, 498] on app-calendar-viewport "Thu 11 Fri 12 2/2 2 Jobs Sat 13 2/2 2 Jobs Sun 14 Mon 15 Tue 16 Wed 17 3/4 1 Jo…" at bounding box center [409, 376] width 819 height 532
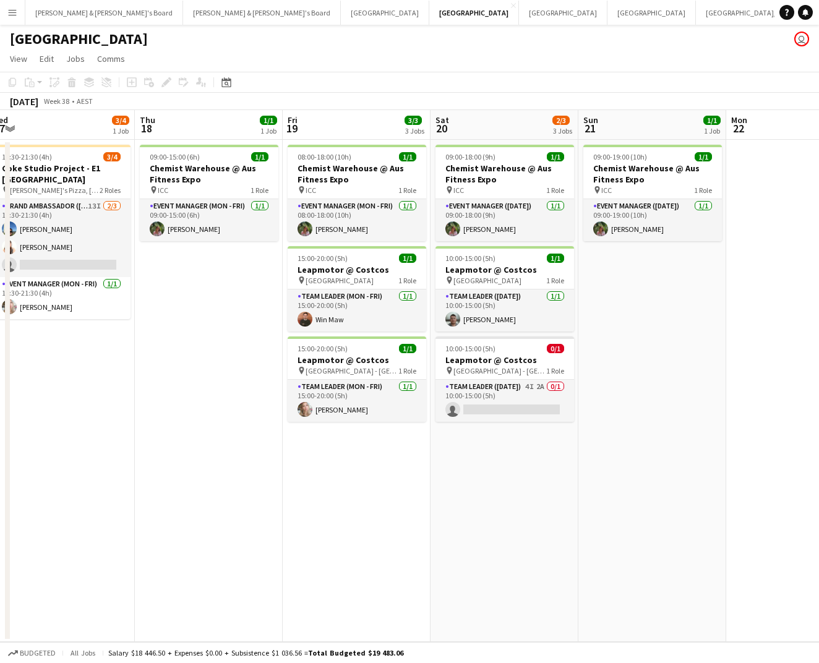
drag, startPoint x: 555, startPoint y: 529, endPoint x: 374, endPoint y: 543, distance: 182.4
click at [372, 544] on app-calendar-viewport "Sat 13 2/2 2 Jobs Sun 14 Mon 15 Tue 16 Wed 17 3/4 1 Job Thu 18 1/1 1 Job Fri 19…" at bounding box center [409, 376] width 819 height 532
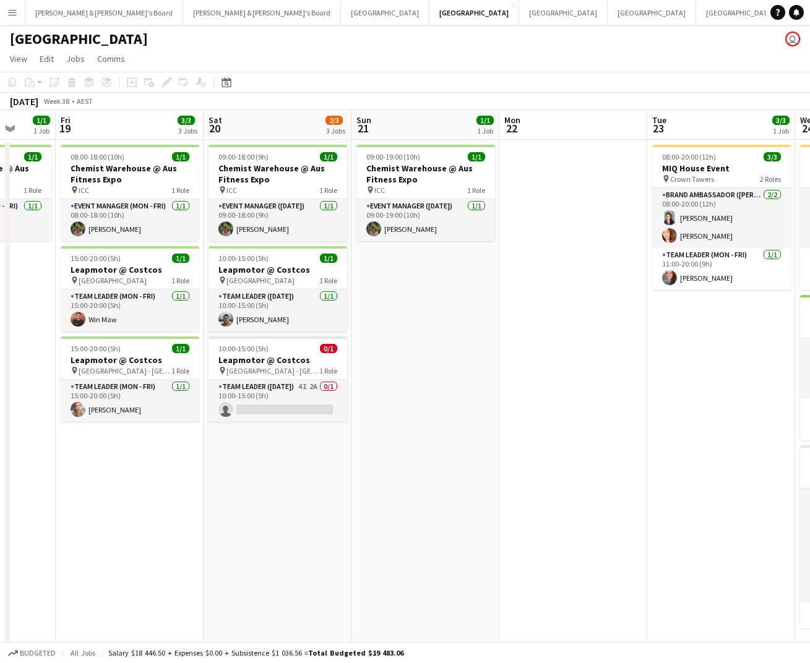
drag, startPoint x: 652, startPoint y: 489, endPoint x: 671, endPoint y: 443, distance: 49.6
click at [468, 522] on app-calendar-viewport "Mon 15 Tue 16 Wed 17 3/4 1 Job Thu 18 1/1 1 Job Fri 19 3/3 3 Jobs Sat 20 2/3 3 …" at bounding box center [405, 382] width 810 height 545
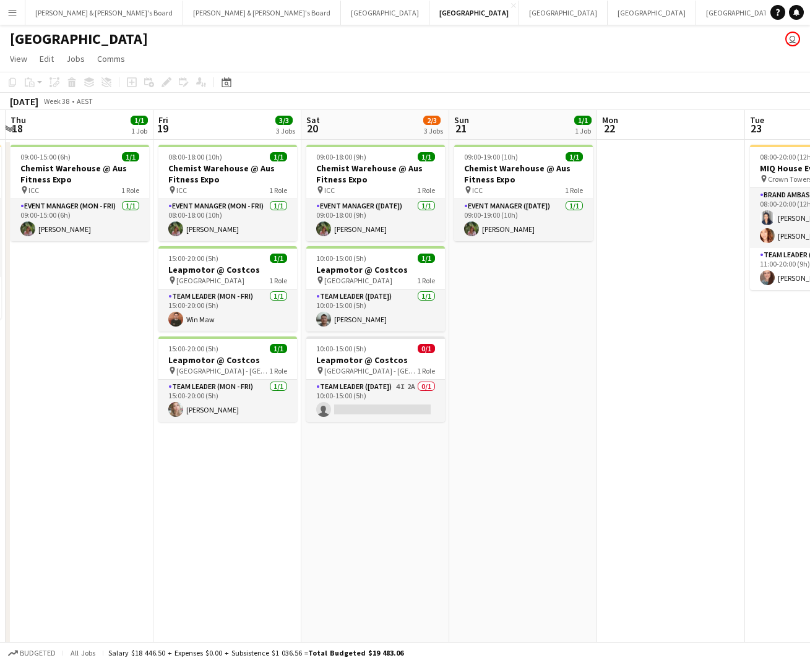
drag, startPoint x: 359, startPoint y: 531, endPoint x: 318, endPoint y: 534, distance: 40.9
click at [317, 537] on app-calendar-viewport "Mon 15 Tue 16 Wed 17 3/4 1 Job Thu 18 1/1 1 Job Fri 19 3/3 3 Jobs Sat 20 2/3 3 …" at bounding box center [405, 382] width 810 height 545
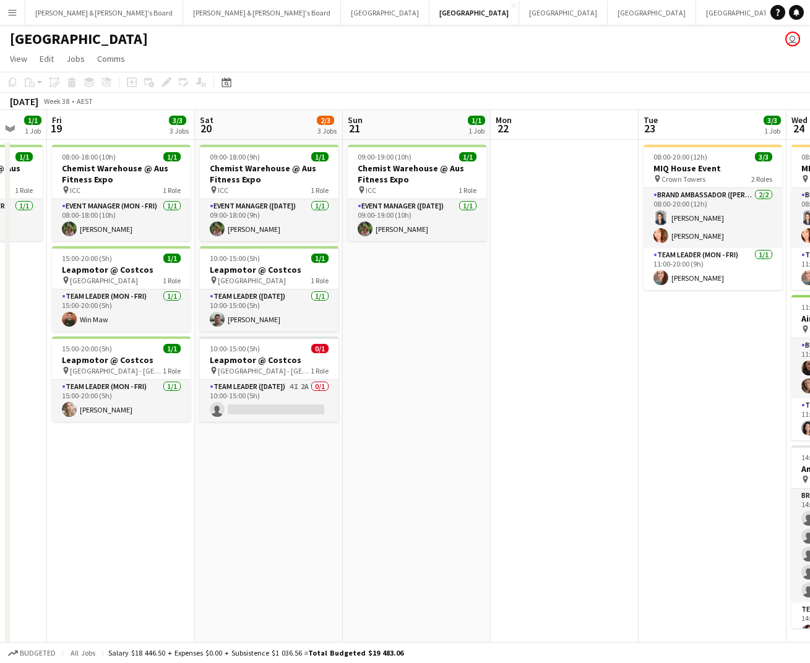
scroll to position [0, 500]
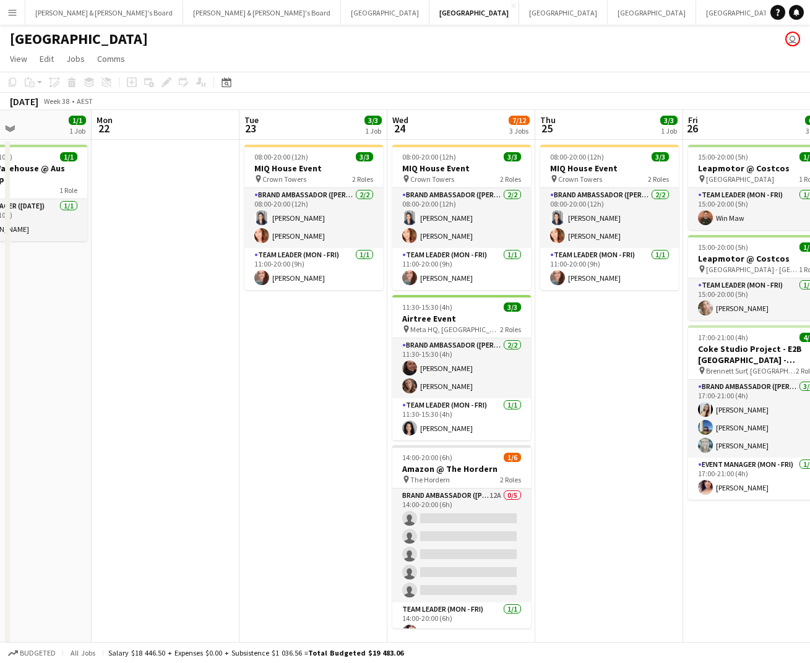
drag, startPoint x: 688, startPoint y: 453, endPoint x: 412, endPoint y: 498, distance: 279.6
click at [412, 498] on app-calendar-viewport "Thu 18 1/1 1 Job Fri 19 3/3 3 Jobs Sat 20 2/3 3 Jobs Sun 21 1/1 1 Job Mon 22 Tu…" at bounding box center [405, 382] width 810 height 545
click at [562, 364] on app-date-cell "08:00-20:00 (12h) 3/3 MIQ House Event pin Crown Towers 2 Roles Brand Ambassador…" at bounding box center [609, 397] width 148 height 515
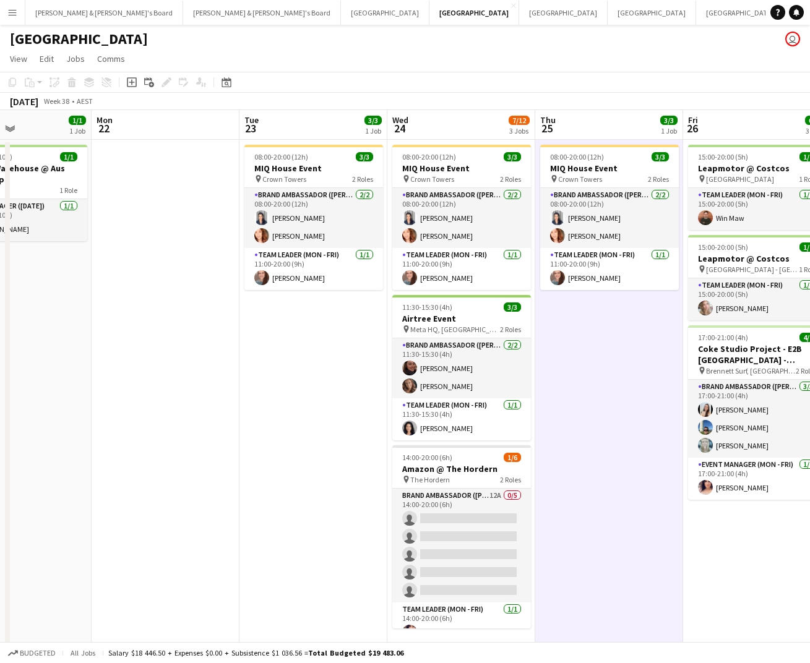
click at [471, 116] on app-board-header-date "Wed 24 7/12 3 Jobs" at bounding box center [461, 125] width 148 height 30
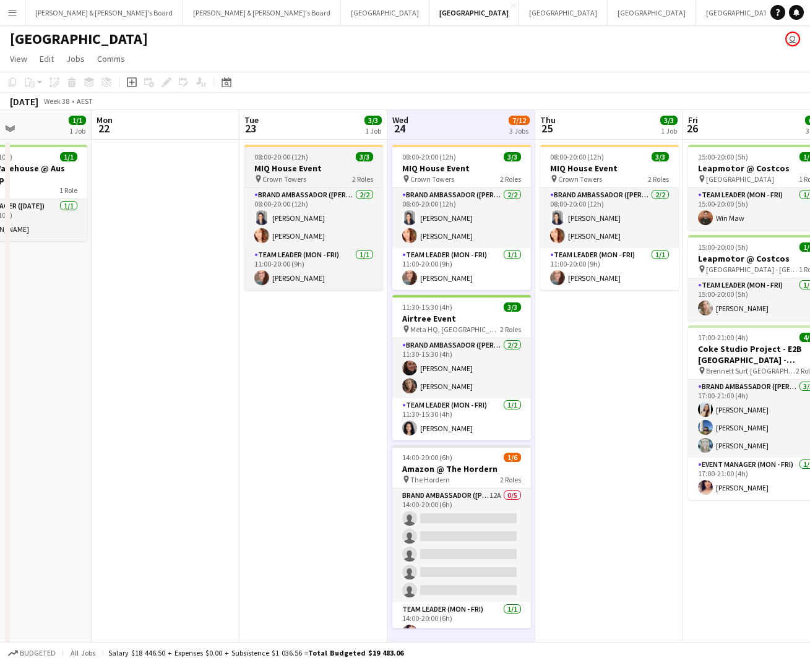
click at [304, 163] on h3 "MIQ House Event" at bounding box center [313, 168] width 139 height 11
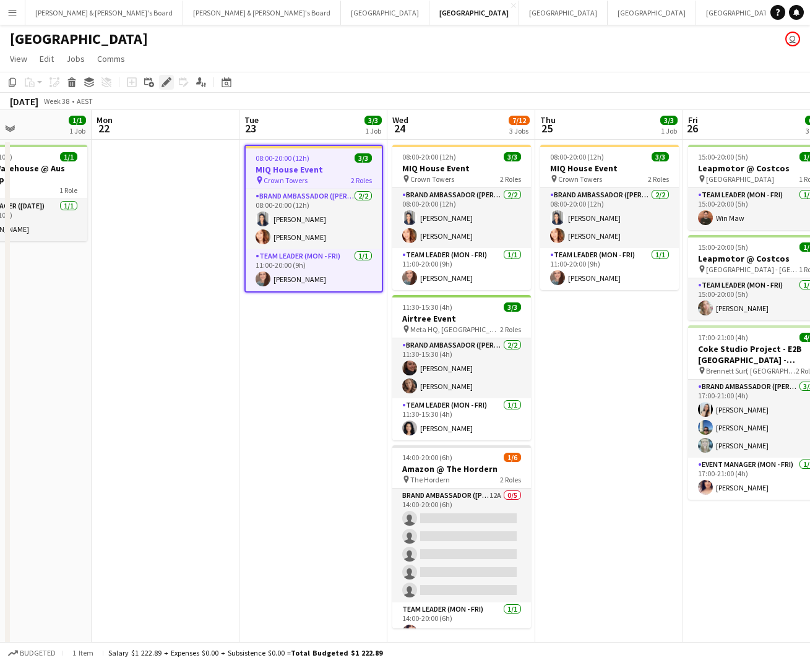
click at [171, 80] on div "Edit" at bounding box center [166, 82] width 15 height 15
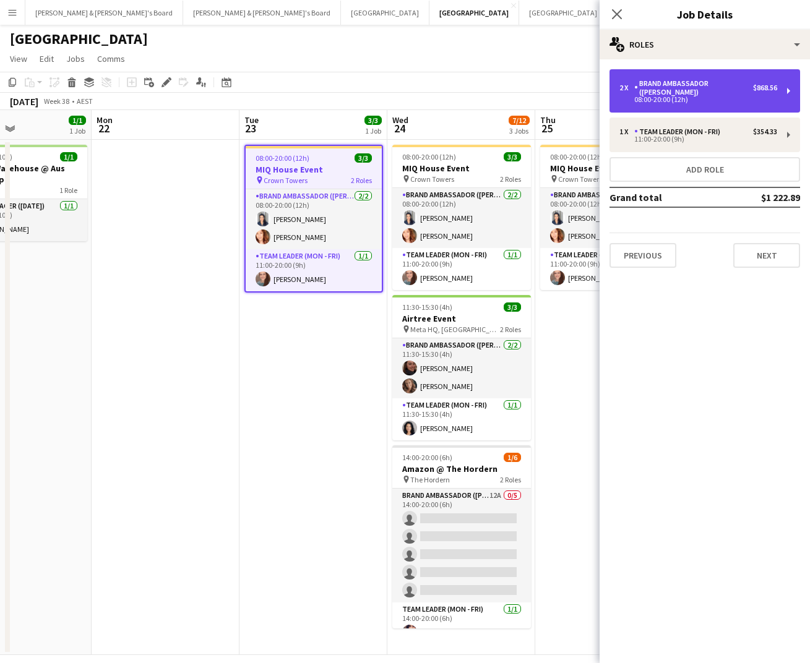
click at [704, 96] on div "08:00-20:00 (12h)" at bounding box center [698, 99] width 158 height 6
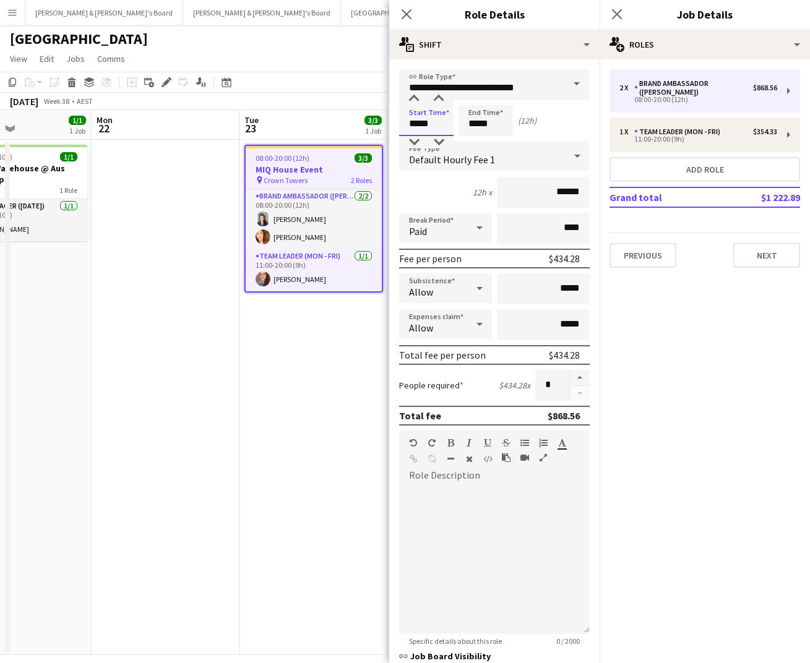
click at [437, 118] on input "*****" at bounding box center [426, 120] width 54 height 31
click at [419, 95] on div at bounding box center [413, 99] width 25 height 12
type input "*****"
click at [419, 95] on div at bounding box center [413, 99] width 25 height 12
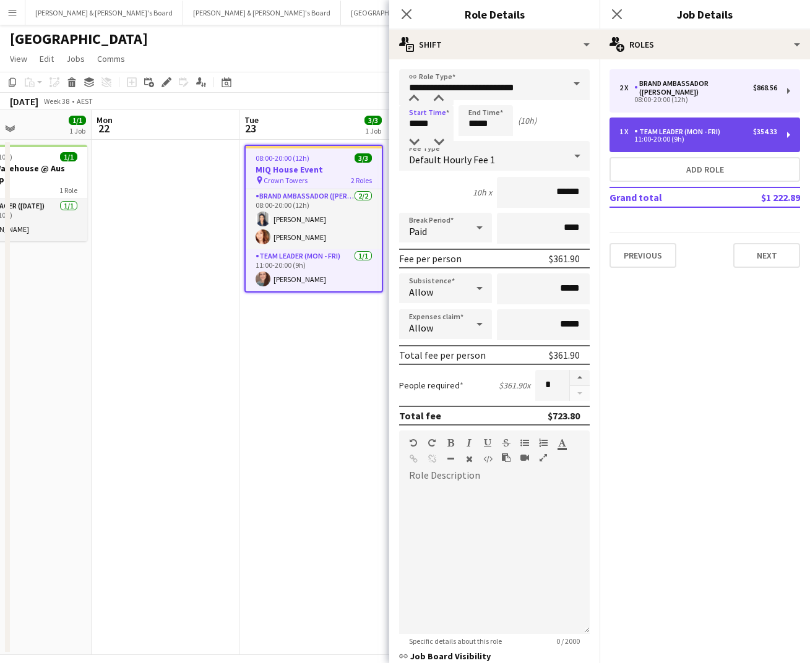
click at [696, 136] on div "11:00-20:00 (9h)" at bounding box center [698, 139] width 158 height 6
type input "**********"
type input "*****"
type input "******"
type input "*"
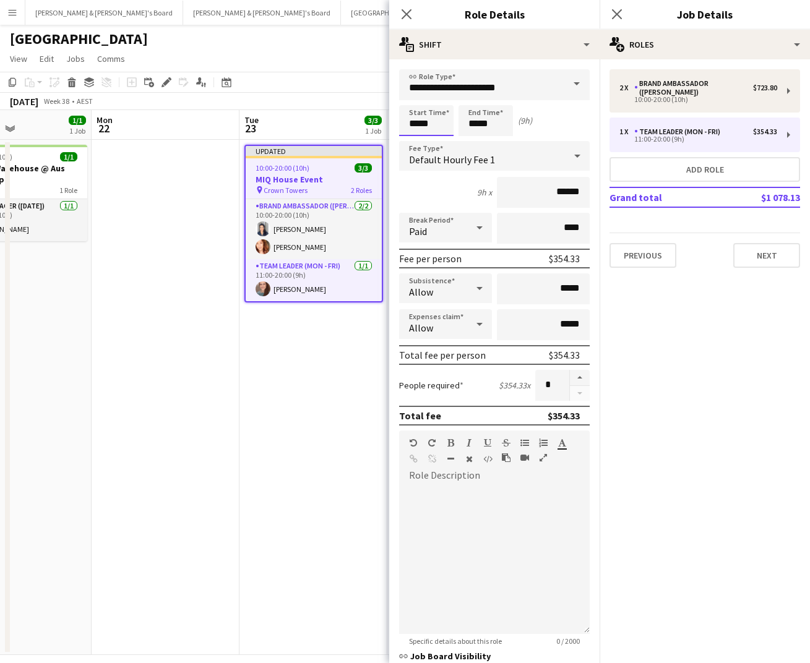
click at [438, 122] on input "*****" at bounding box center [426, 120] width 54 height 31
click at [417, 97] on div at bounding box center [413, 99] width 25 height 12
click at [419, 140] on div at bounding box center [413, 142] width 25 height 12
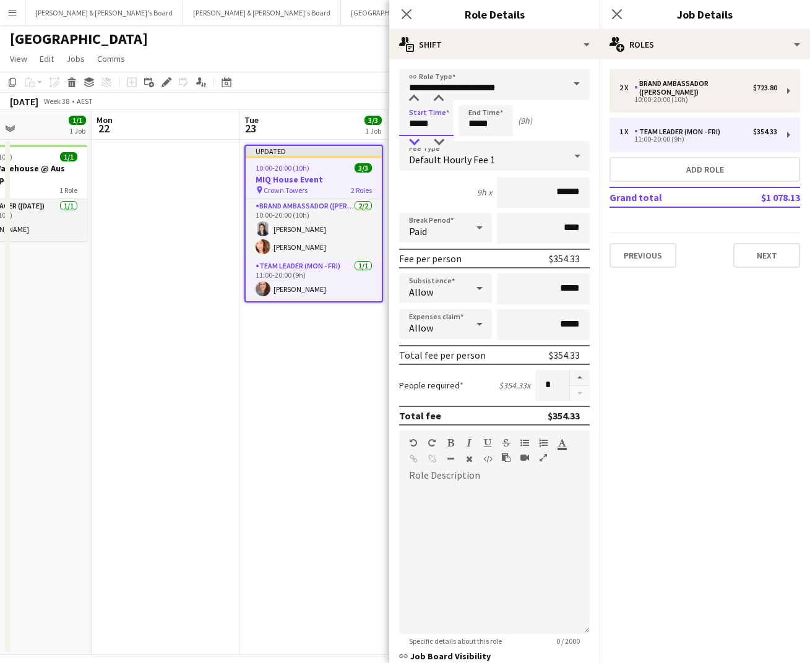
type input "*****"
click at [419, 140] on div at bounding box center [413, 142] width 25 height 12
click at [761, 252] on button "Next" at bounding box center [766, 255] width 67 height 25
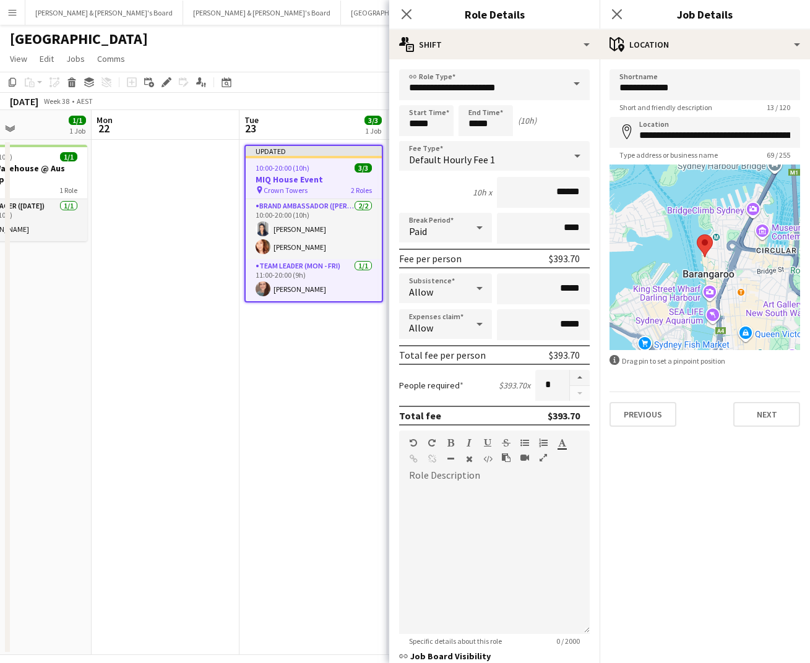
click at [625, 17] on div "Close pop-in" at bounding box center [616, 14] width 35 height 28
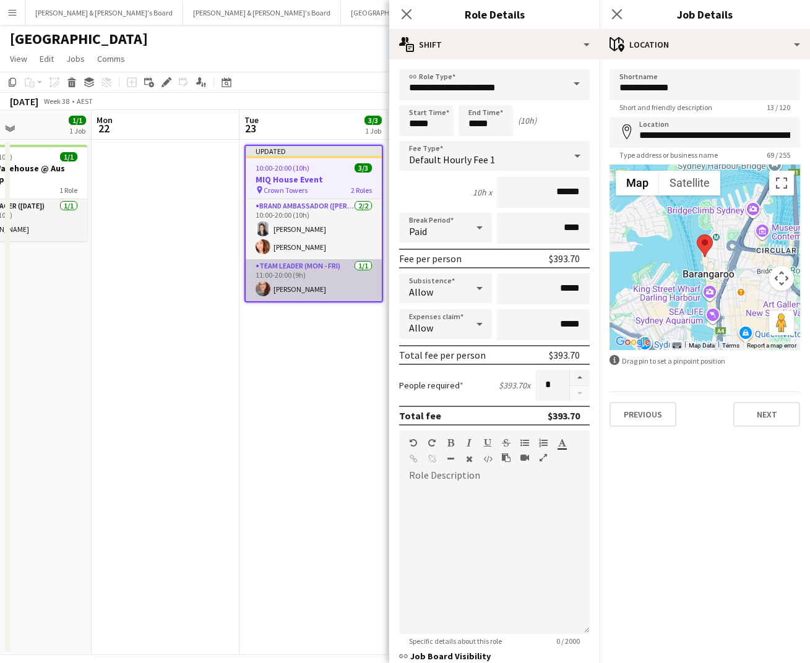
click at [354, 282] on app-card-role "Team Leader (Mon - Fri) [DATE] 11:00-20:00 (9h) [PERSON_NAME]" at bounding box center [314, 280] width 136 height 42
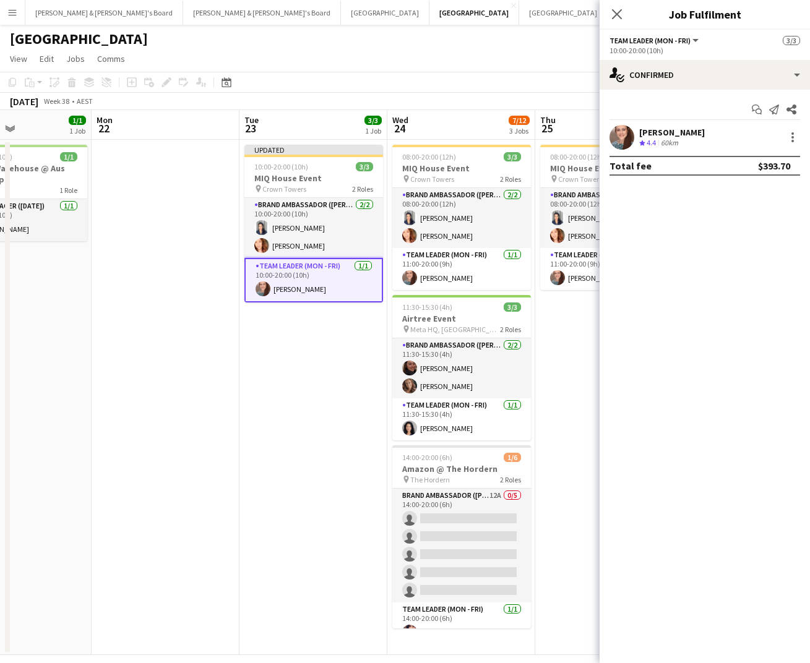
click at [698, 152] on app-confirmed-crew "[PERSON_NAME] Crew rating 4.4 60km Total fee $393.70" at bounding box center [704, 150] width 210 height 51
click at [633, 145] on div at bounding box center [621, 137] width 25 height 25
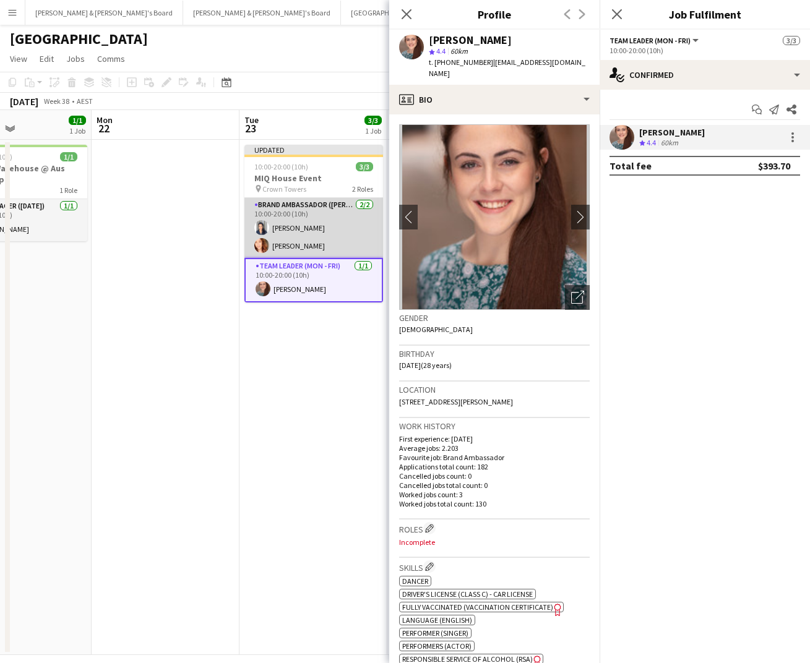
click at [312, 254] on app-card-role "Brand Ambassador (Mon - Fri) [DATE] 10:00-20:00 (10h) [PERSON_NAME] [PERSON_NAM…" at bounding box center [313, 228] width 139 height 60
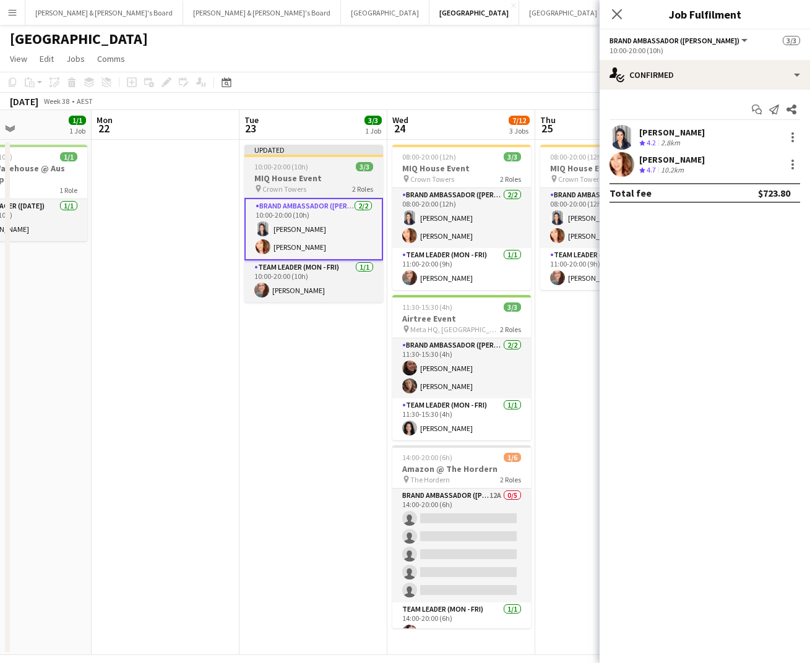
click at [308, 168] on div "10:00-20:00 (10h) 3/3" at bounding box center [313, 166] width 139 height 9
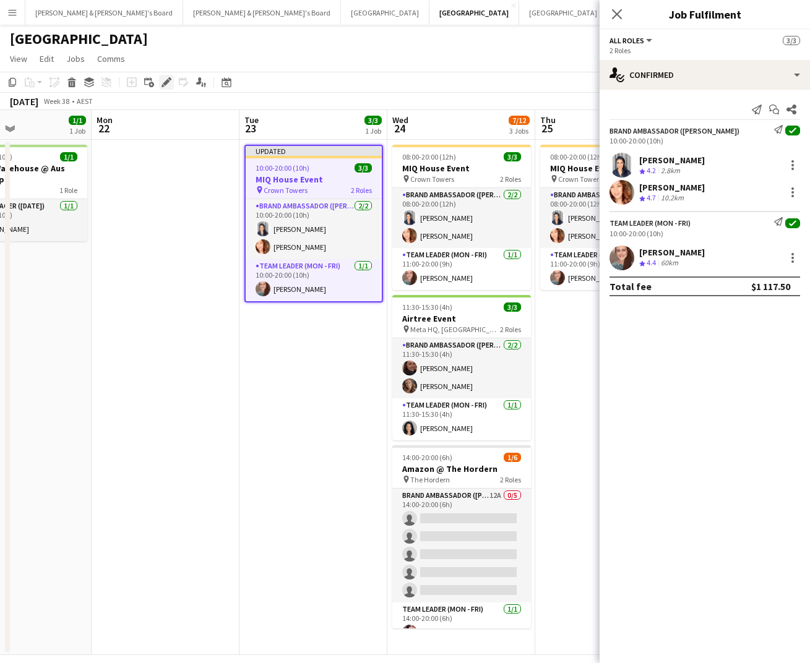
click at [168, 77] on icon "Edit" at bounding box center [166, 82] width 10 height 10
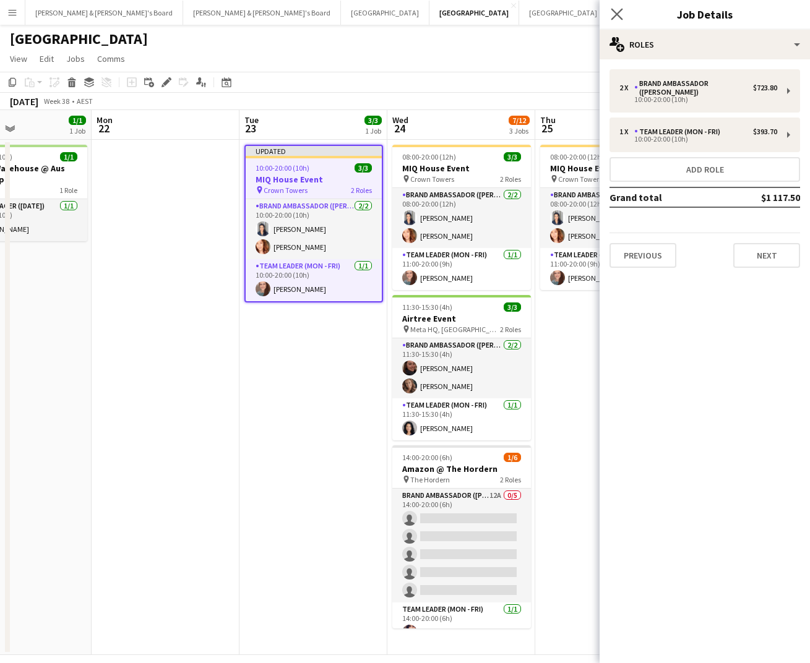
click at [610, 7] on app-icon "Close pop-in" at bounding box center [617, 15] width 18 height 18
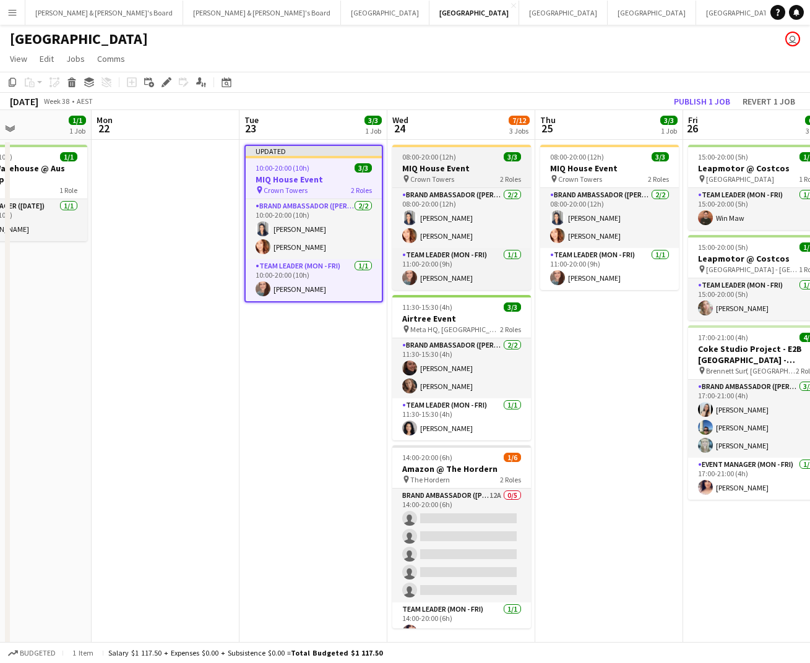
click at [493, 169] on h3 "MIQ House Event" at bounding box center [461, 168] width 139 height 11
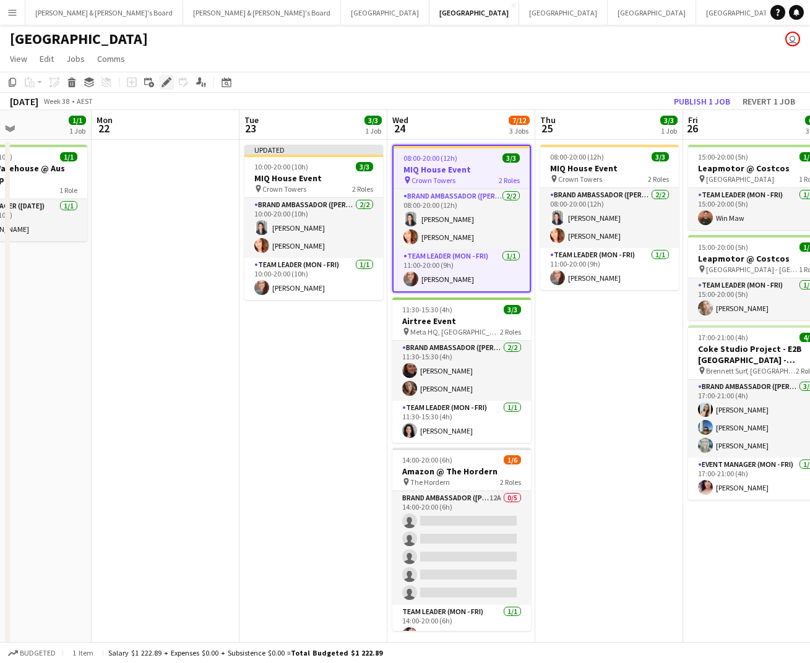
click at [161, 88] on div "Edit" at bounding box center [166, 82] width 15 height 15
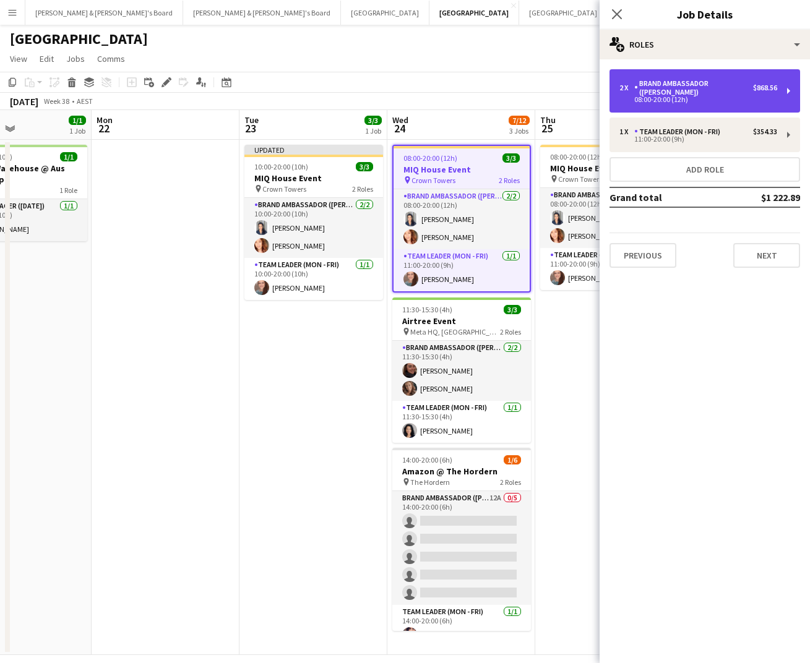
click at [732, 83] on div "Brand Ambassador ([PERSON_NAME])" at bounding box center [693, 87] width 119 height 17
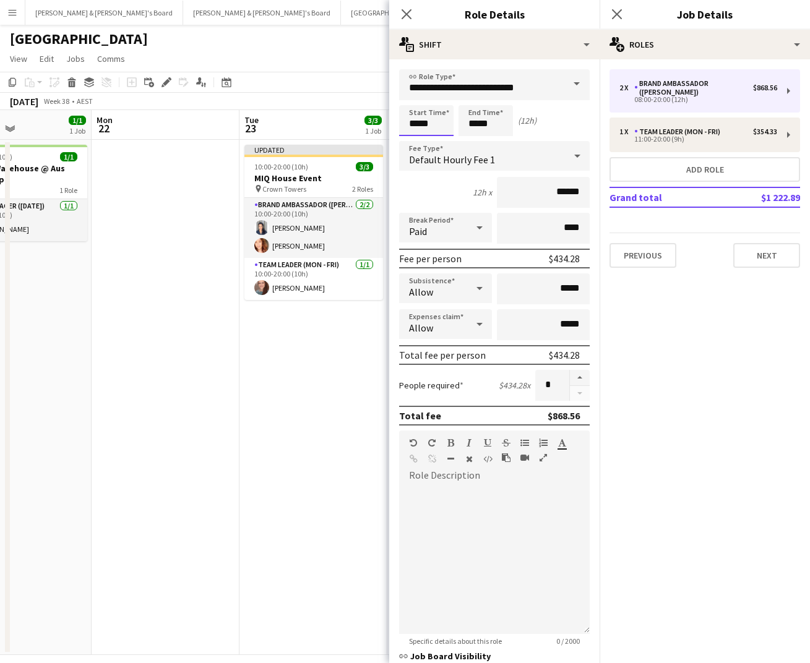
click at [419, 116] on input "*****" at bounding box center [426, 120] width 54 height 31
click at [416, 97] on div at bounding box center [413, 99] width 25 height 12
type input "*****"
click at [416, 97] on div at bounding box center [413, 99] width 25 height 12
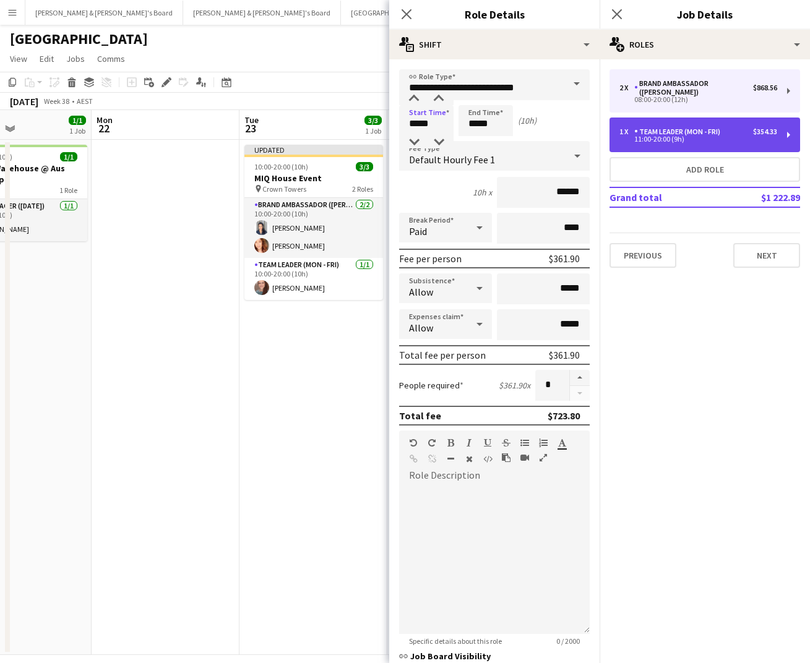
click at [688, 136] on div "1 x Team Leader (Mon - Fri) $354.33 11:00-20:00 (9h)" at bounding box center [704, 135] width 190 height 35
type input "**********"
type input "*****"
type input "******"
type input "*"
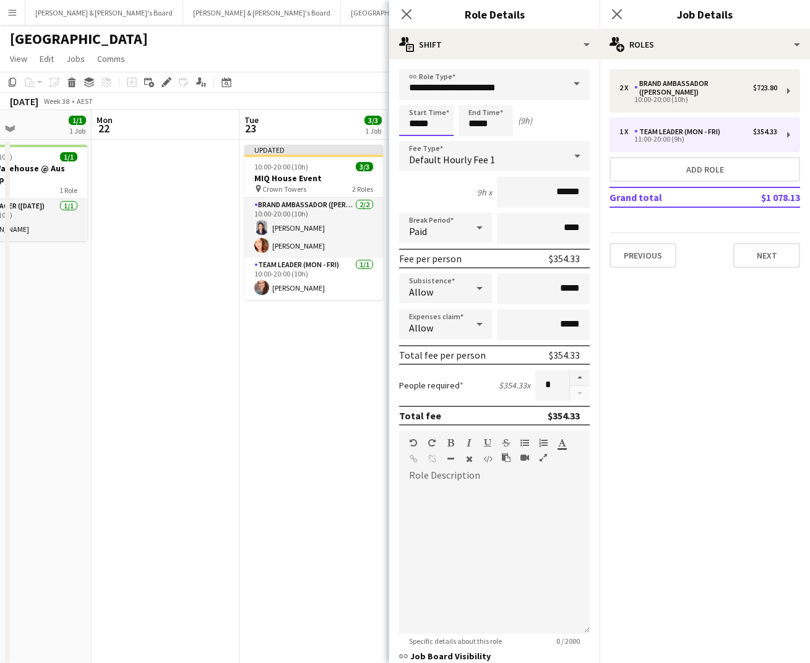
click at [414, 120] on input "*****" at bounding box center [426, 120] width 54 height 31
type input "*****"
click at [415, 140] on div at bounding box center [413, 142] width 25 height 12
click at [607, 21] on div "Close pop-in" at bounding box center [616, 14] width 35 height 28
click at [607, 15] on div "Close pop-in" at bounding box center [616, 14] width 35 height 28
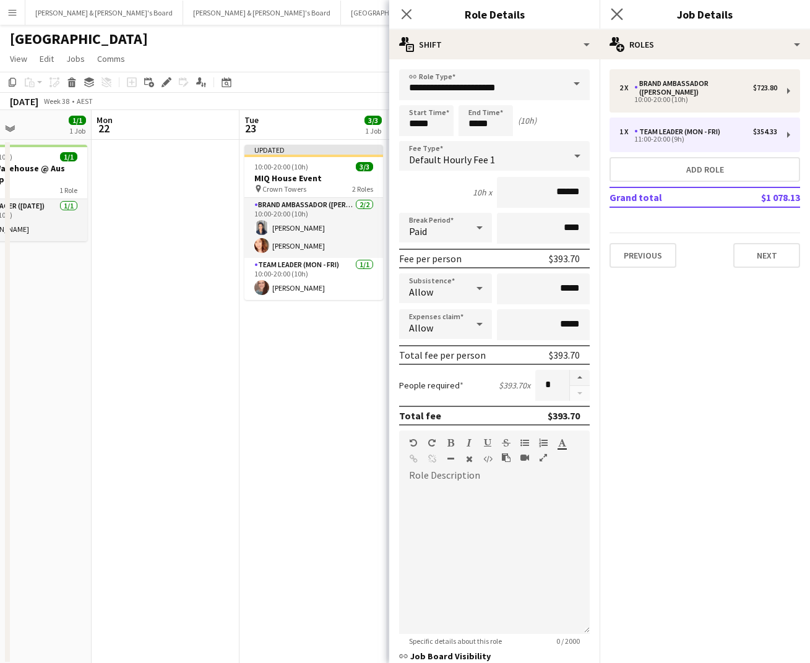
click at [610, 13] on app-icon "Close pop-in" at bounding box center [617, 15] width 18 height 18
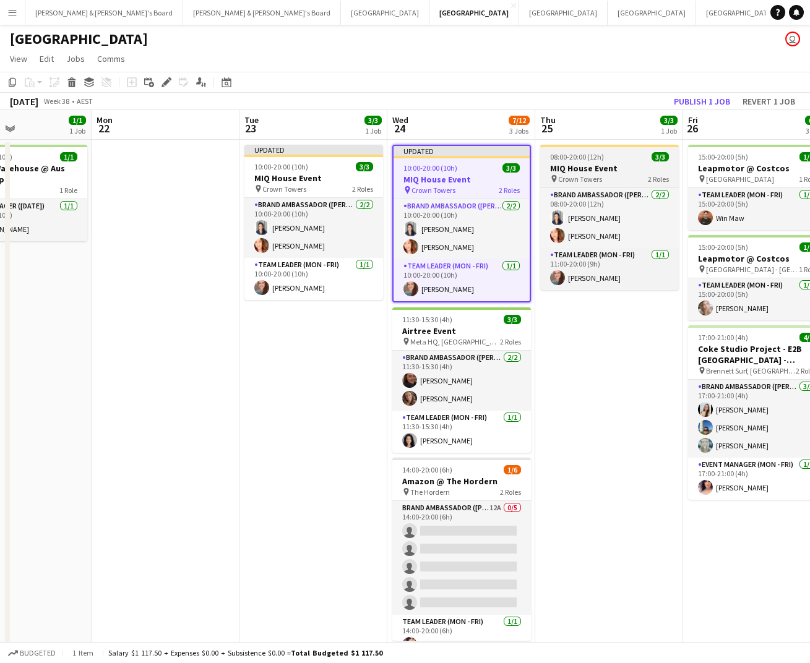
click at [581, 171] on h3 "MIQ House Event" at bounding box center [609, 168] width 139 height 11
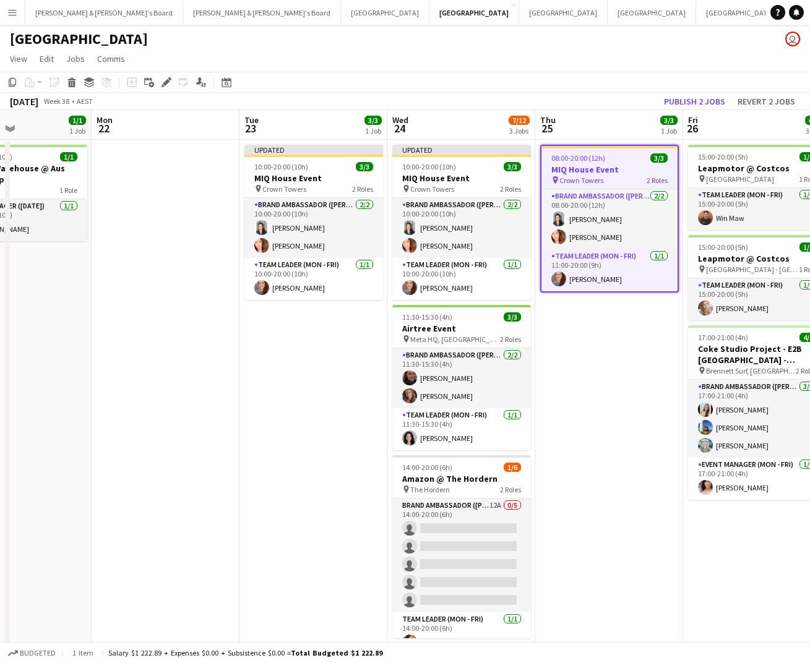
click at [174, 77] on div "Add job Add linked Job Edit Edit linked Job Applicants" at bounding box center [161, 82] width 95 height 15
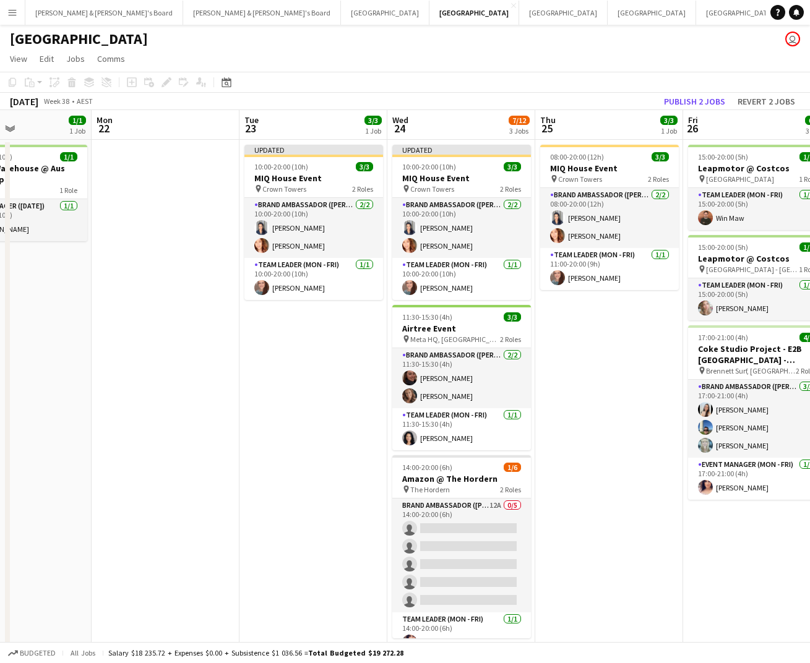
click at [165, 86] on div "Add job Add linked Job Edit Edit linked Job Applicants" at bounding box center [161, 82] width 95 height 15
click at [186, 51] on app-page-menu "View Day view expanded Day view collapsed Month view Date picker Jump to [DATE]…" at bounding box center [405, 60] width 810 height 24
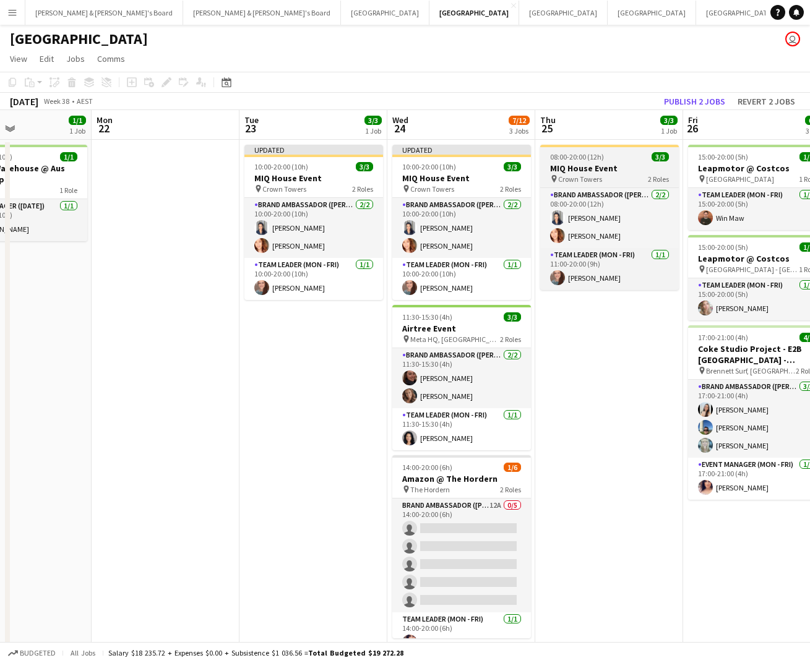
click at [603, 168] on h3 "MIQ House Event" at bounding box center [609, 168] width 139 height 11
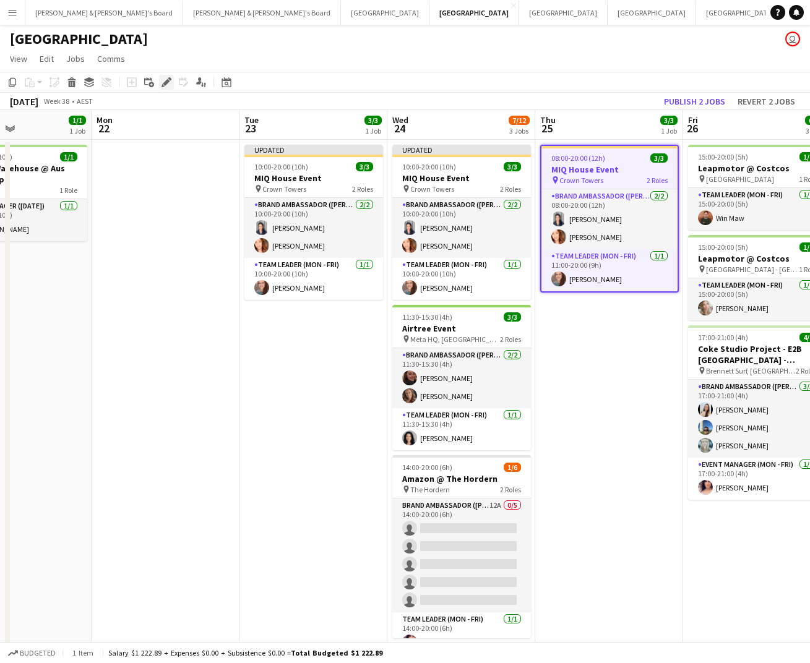
click at [172, 82] on div "Edit" at bounding box center [166, 82] width 15 height 15
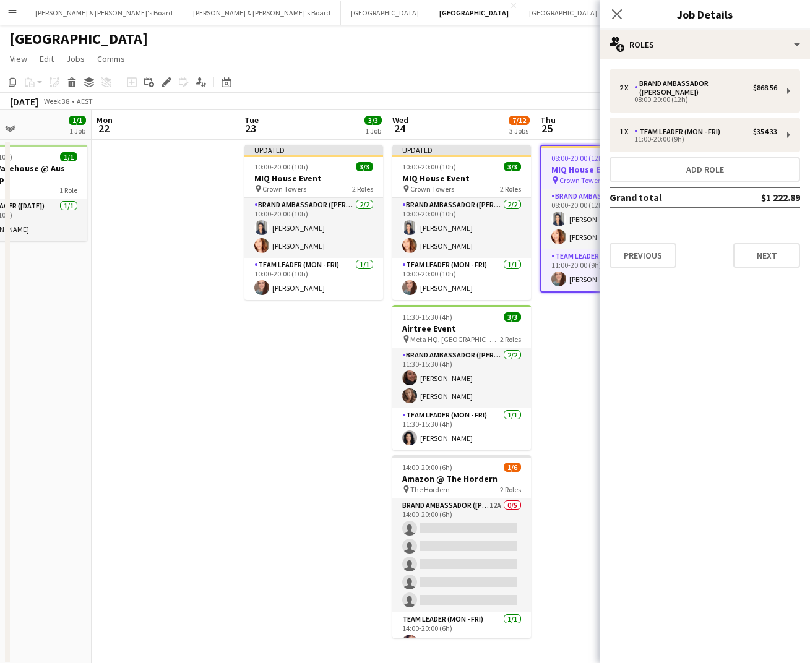
click at [630, 106] on div "2 x Brand Ambassador (Mon - Fri) $868.56 08:00-20:00 (12h) 1 x Team Leader (Mon…" at bounding box center [704, 168] width 210 height 199
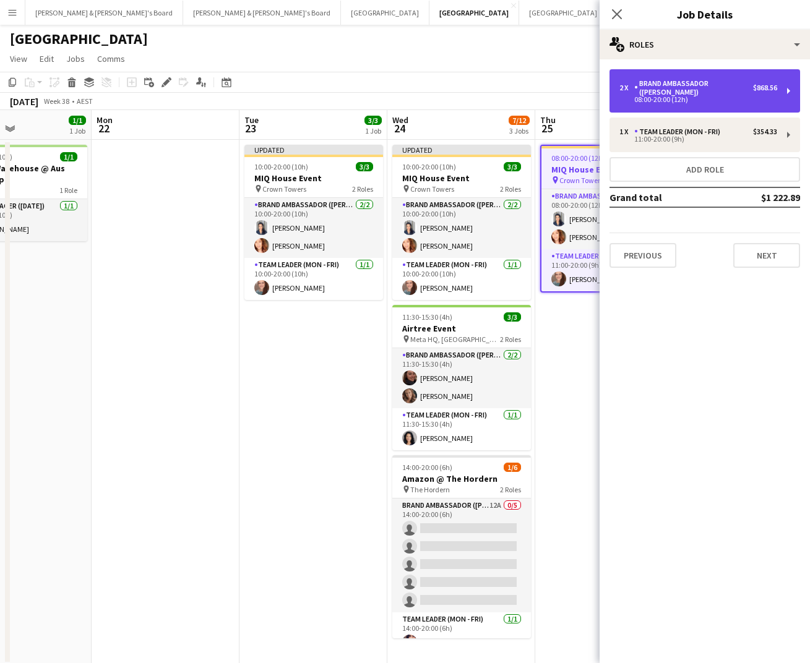
click at [626, 85] on div "2 x" at bounding box center [626, 87] width 15 height 9
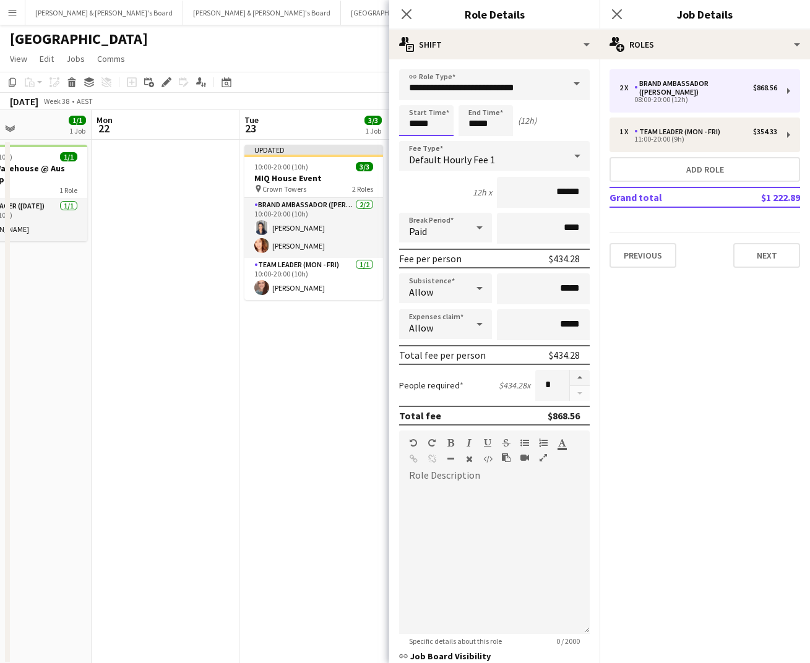
click at [448, 116] on input "*****" at bounding box center [426, 120] width 54 height 31
click at [410, 102] on div at bounding box center [413, 99] width 25 height 12
type input "*****"
click at [410, 102] on div at bounding box center [413, 99] width 25 height 12
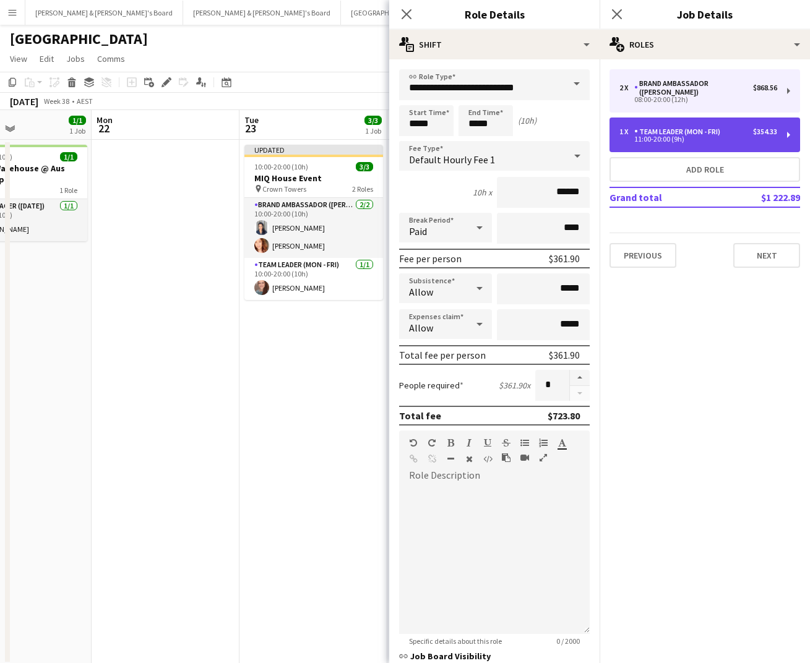
click at [615, 134] on div "1 x Team Leader (Mon - Fri) $354.33 11:00-20:00 (9h)" at bounding box center [704, 135] width 190 height 35
type input "**********"
type input "*****"
type input "******"
type input "*"
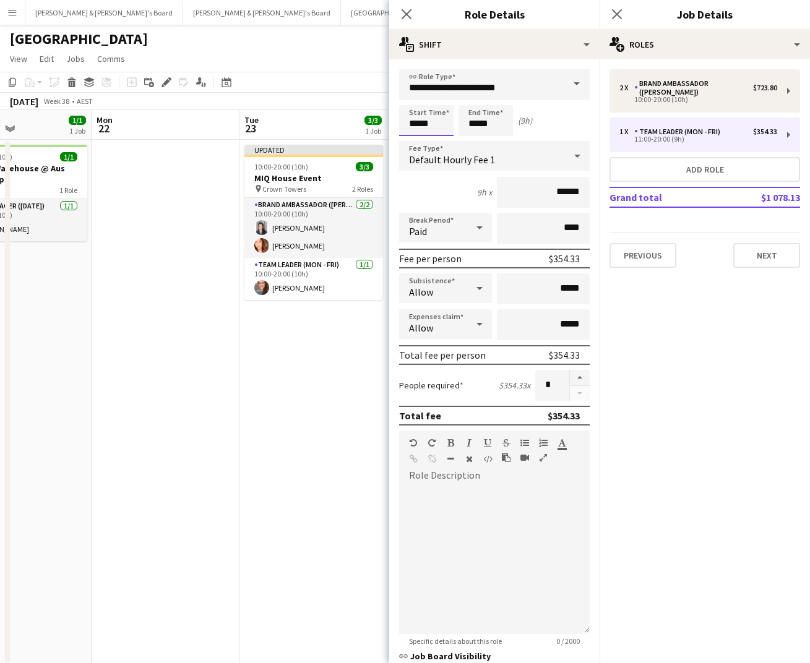
click at [428, 126] on input "*****" at bounding box center [426, 120] width 54 height 31
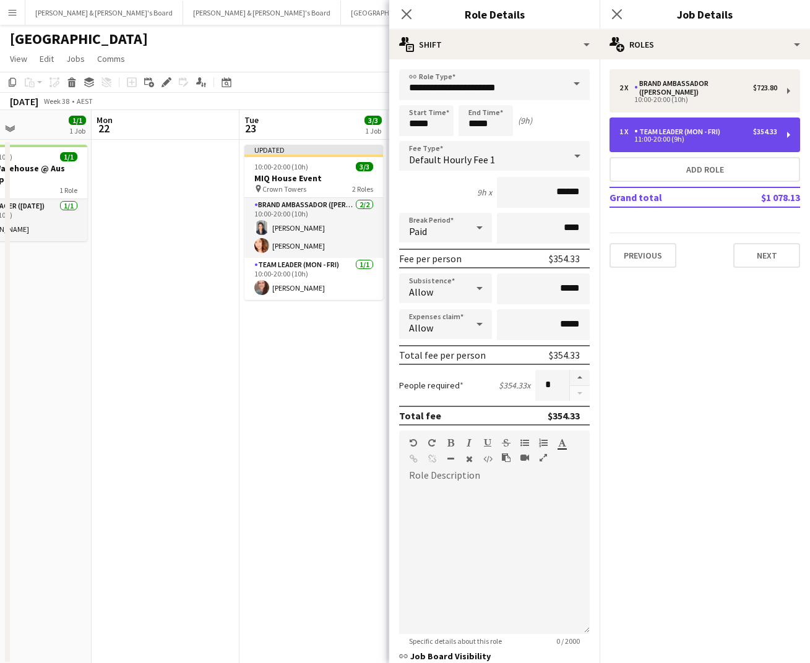
click at [681, 136] on div "11:00-20:00 (9h)" at bounding box center [698, 139] width 158 height 6
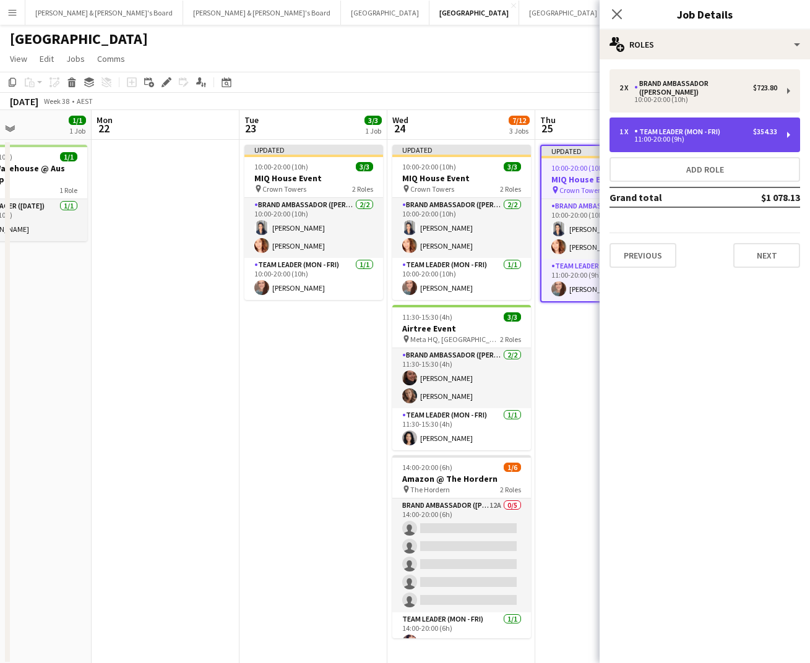
drag, startPoint x: 659, startPoint y: 134, endPoint x: 650, endPoint y: 127, distance: 10.6
click at [659, 136] on div "11:00-20:00 (9h)" at bounding box center [698, 139] width 158 height 6
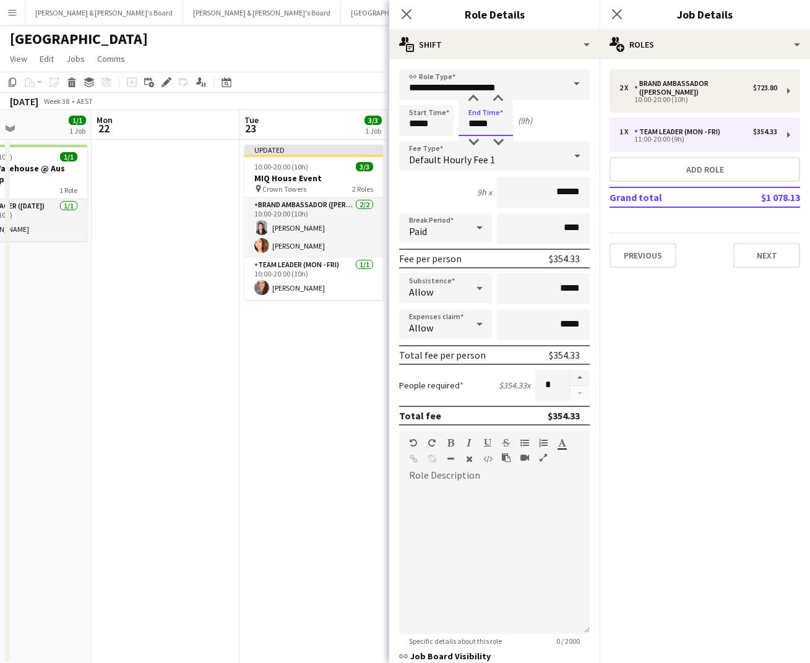
click at [495, 126] on input "*****" at bounding box center [485, 120] width 54 height 31
drag, startPoint x: 440, startPoint y: 119, endPoint x: 430, endPoint y: 133, distance: 17.7
click at [440, 119] on input "*****" at bounding box center [426, 120] width 54 height 31
type input "*****"
click at [425, 146] on div at bounding box center [413, 142] width 25 height 12
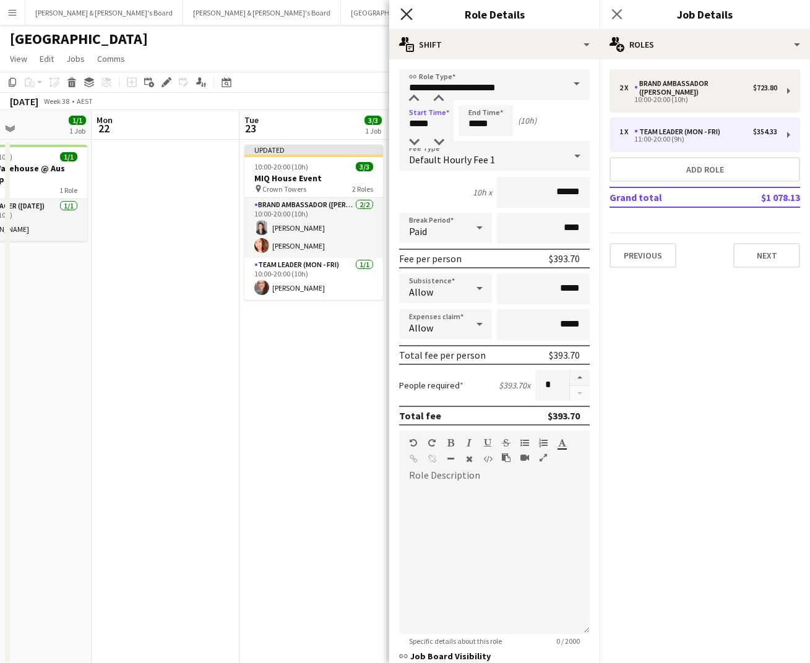
click at [409, 12] on icon "Close pop-in" at bounding box center [406, 14] width 12 height 12
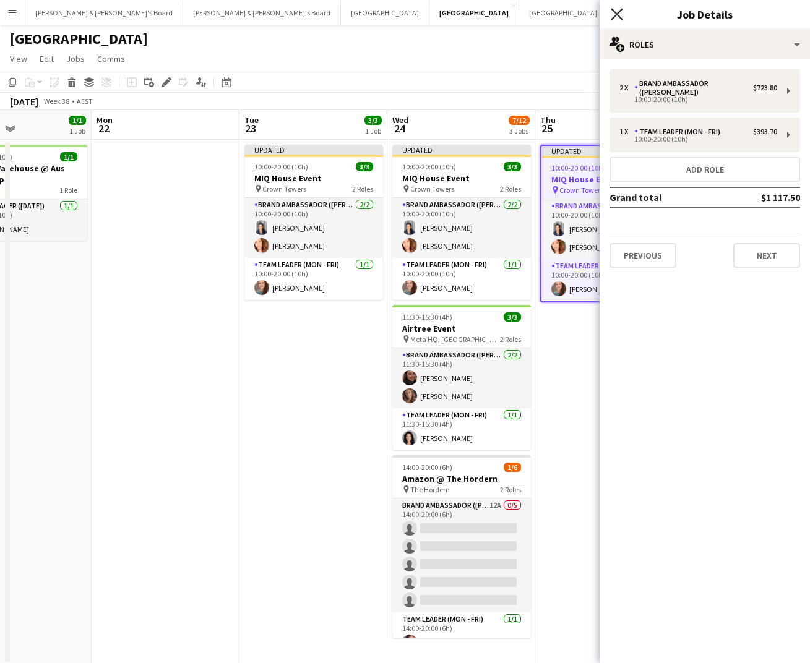
click at [617, 17] on icon "Close pop-in" at bounding box center [616, 14] width 12 height 12
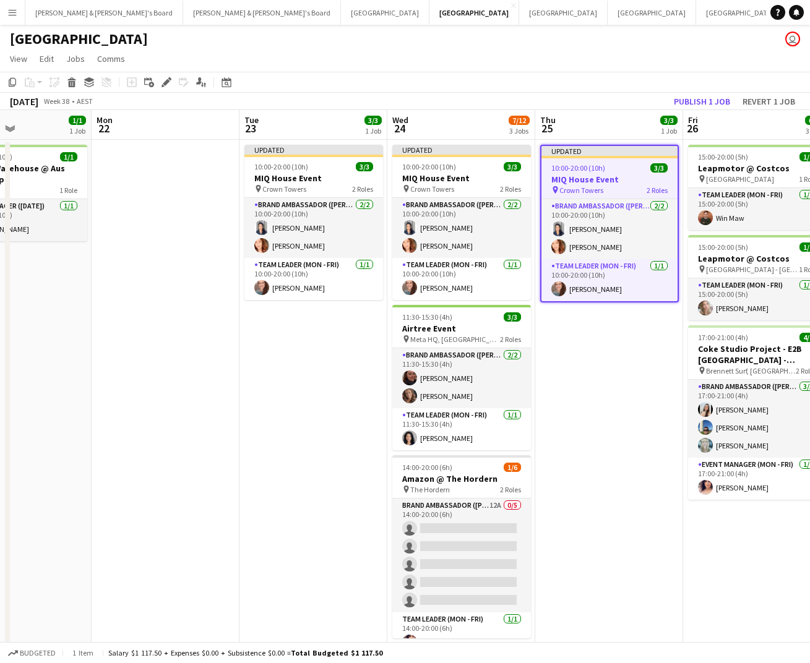
click at [613, 109] on div "[DATE] Week 38 • AEST Publish 1 job Revert 1 job" at bounding box center [405, 101] width 810 height 17
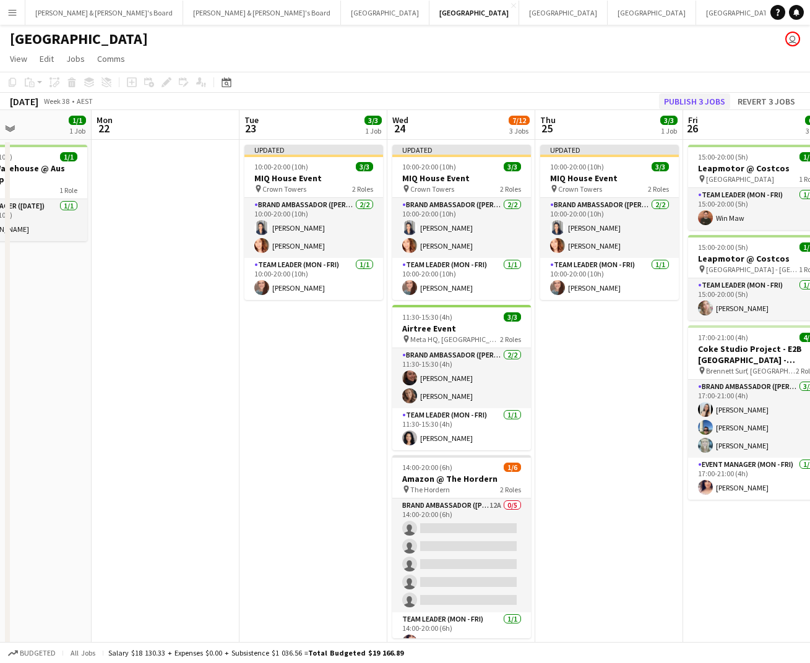
click at [711, 96] on button "Publish 3 jobs" at bounding box center [694, 101] width 71 height 16
